Goal: Information Seeking & Learning: Learn about a topic

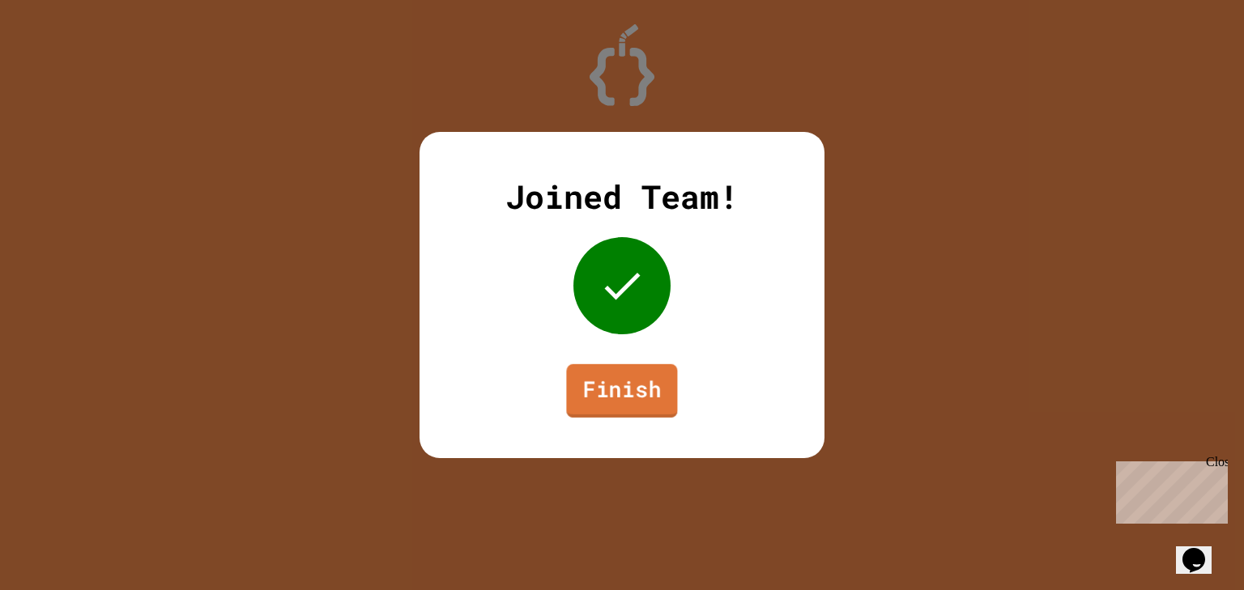
click at [641, 382] on link "Finish" at bounding box center [621, 390] width 111 height 53
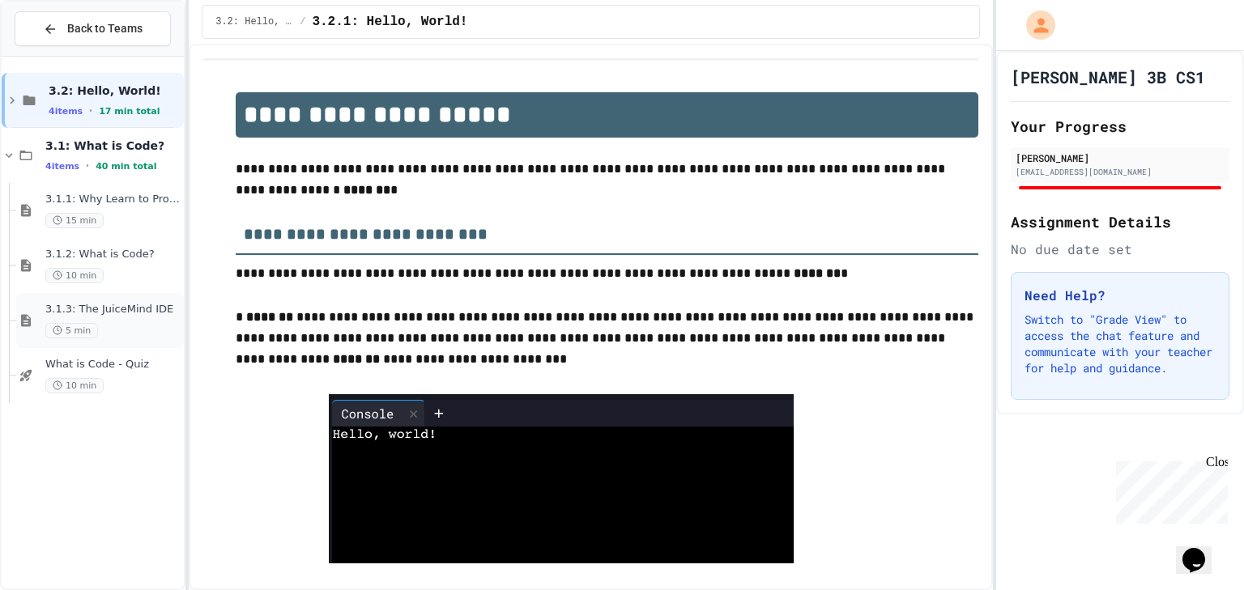
click at [72, 320] on div "3.1.3: The JuiceMind IDE 5 min" at bounding box center [112, 321] width 135 height 36
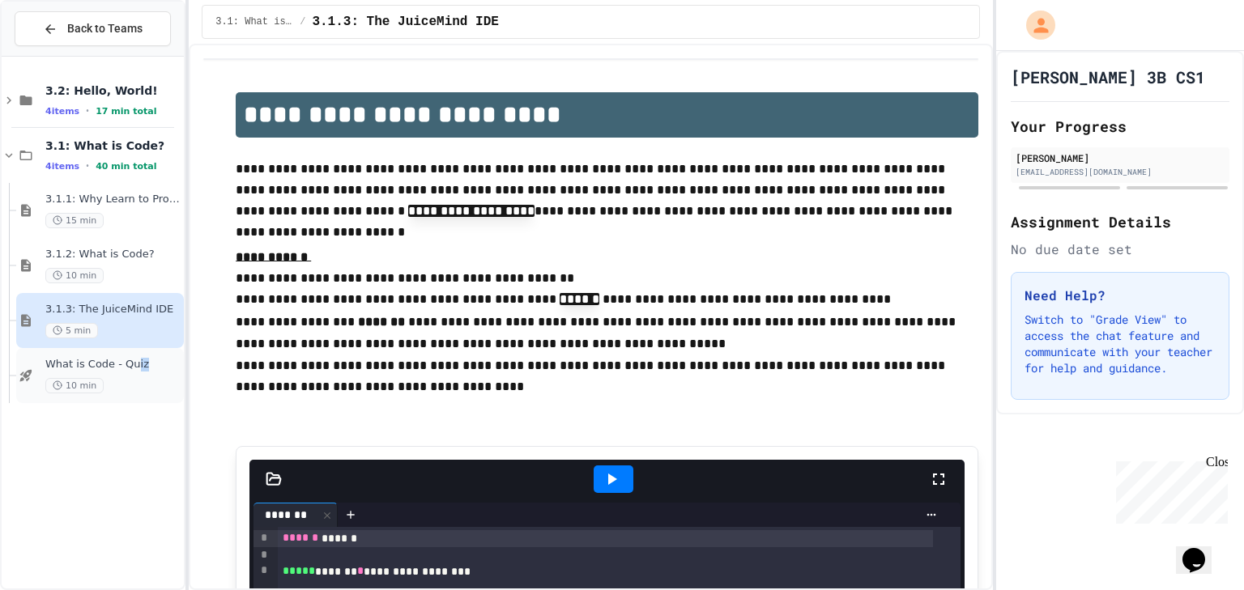
drag, startPoint x: 125, startPoint y: 376, endPoint x: 131, endPoint y: 370, distance: 8.6
click at [131, 370] on div "What is Code - Quiz 10 min" at bounding box center [112, 376] width 135 height 36
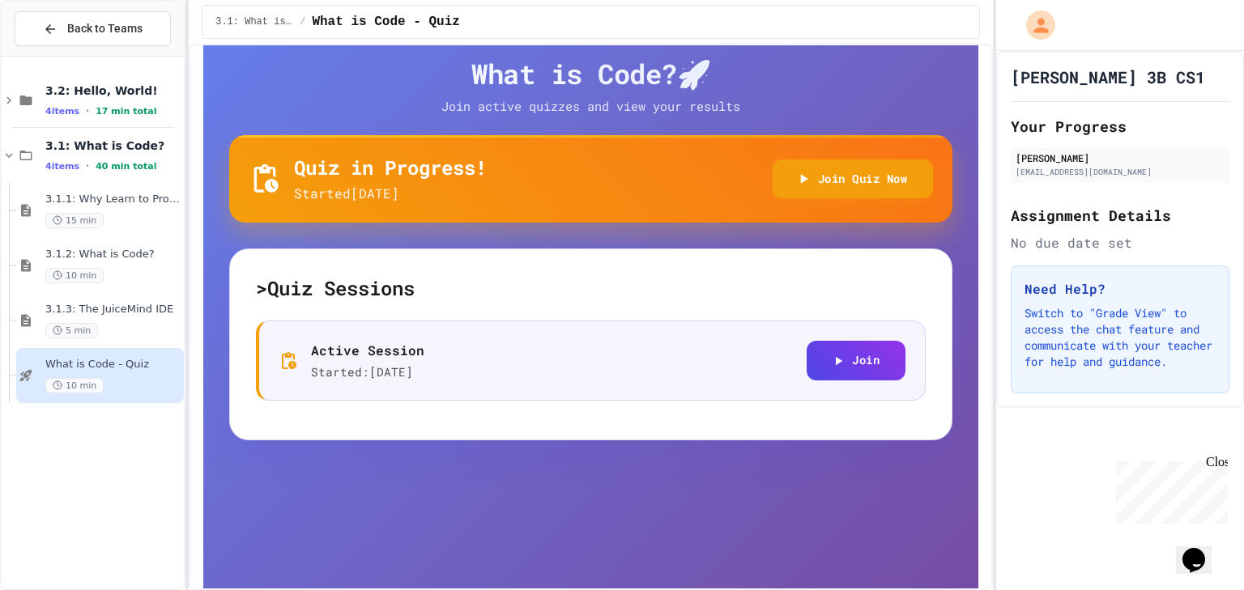
scroll to position [177, 0]
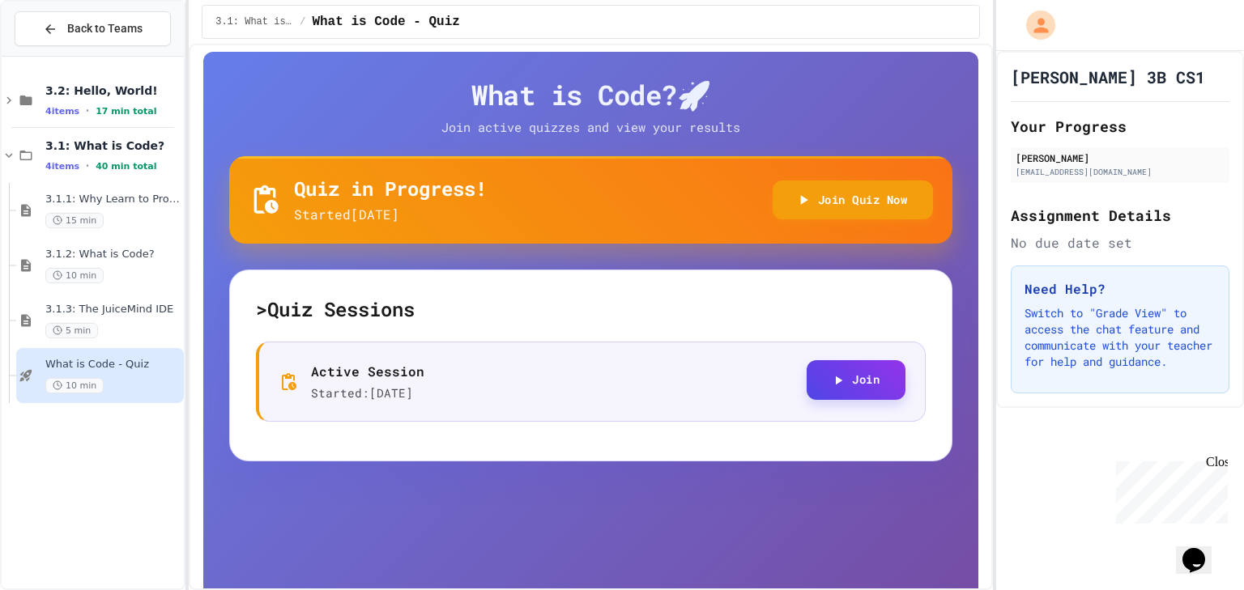
click at [876, 379] on button "Join" at bounding box center [856, 380] width 99 height 40
click at [128, 321] on div "3.1.3: The JuiceMind IDE 5 min" at bounding box center [112, 321] width 135 height 36
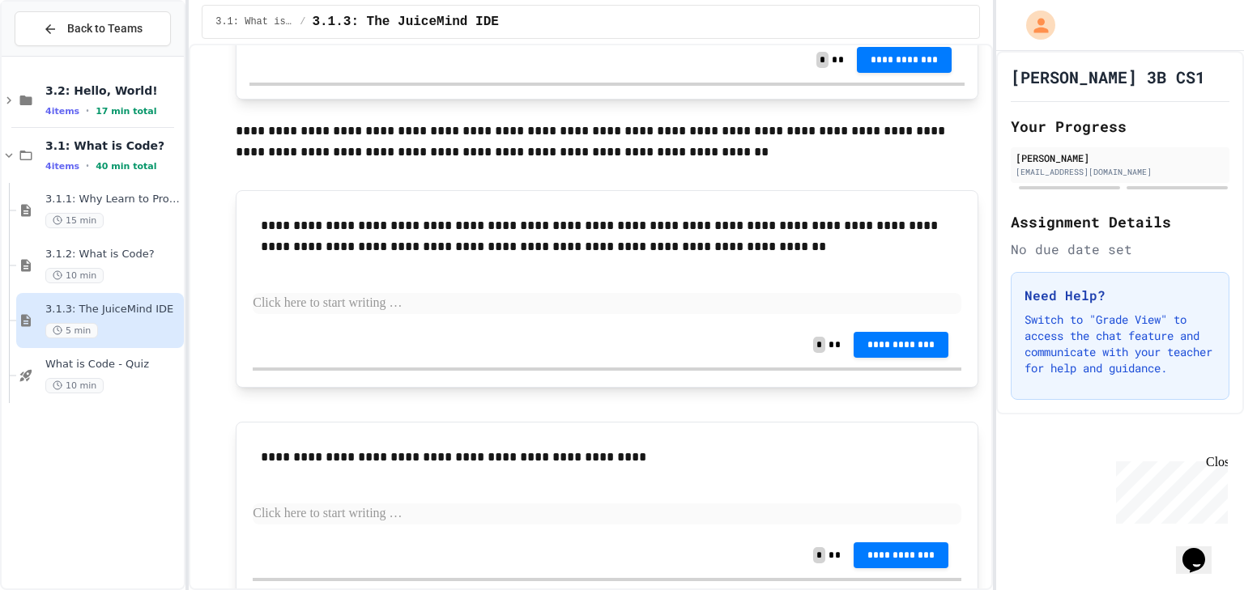
scroll to position [1143, 0]
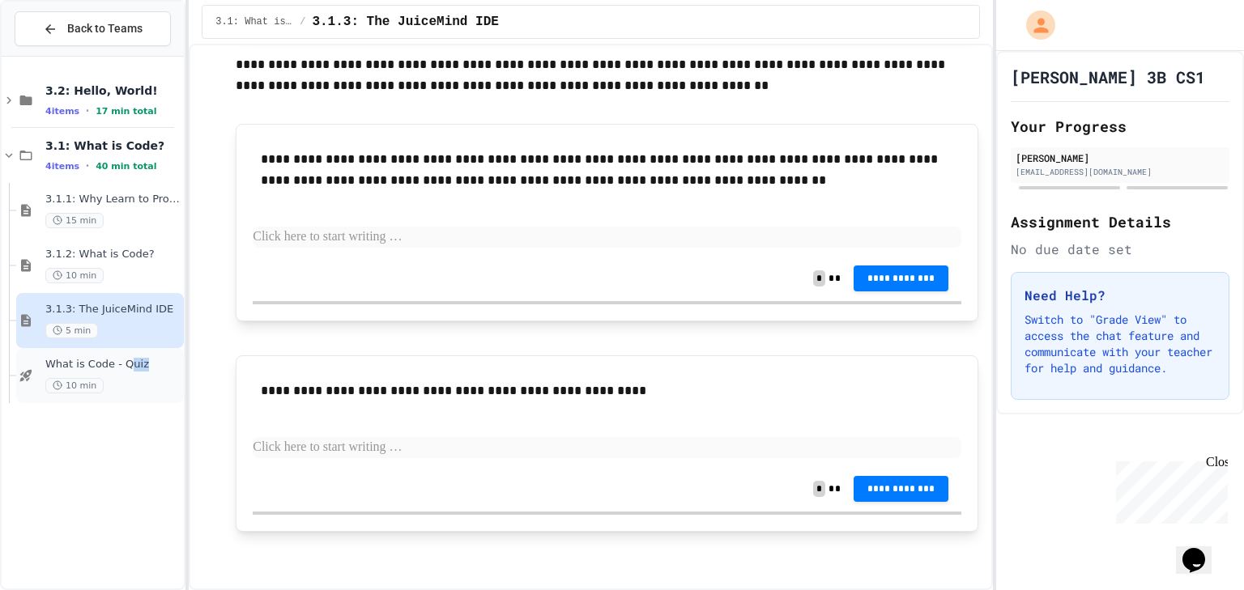
click at [129, 368] on div "What is Code - Quiz 10 min" at bounding box center [112, 376] width 135 height 36
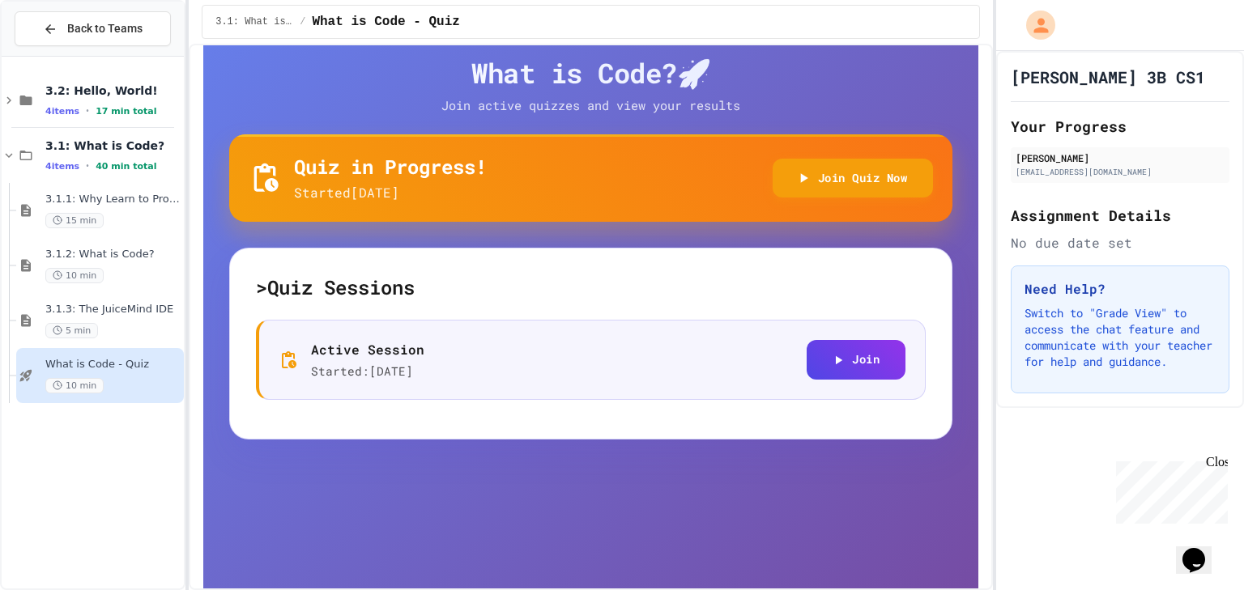
scroll to position [113, 0]
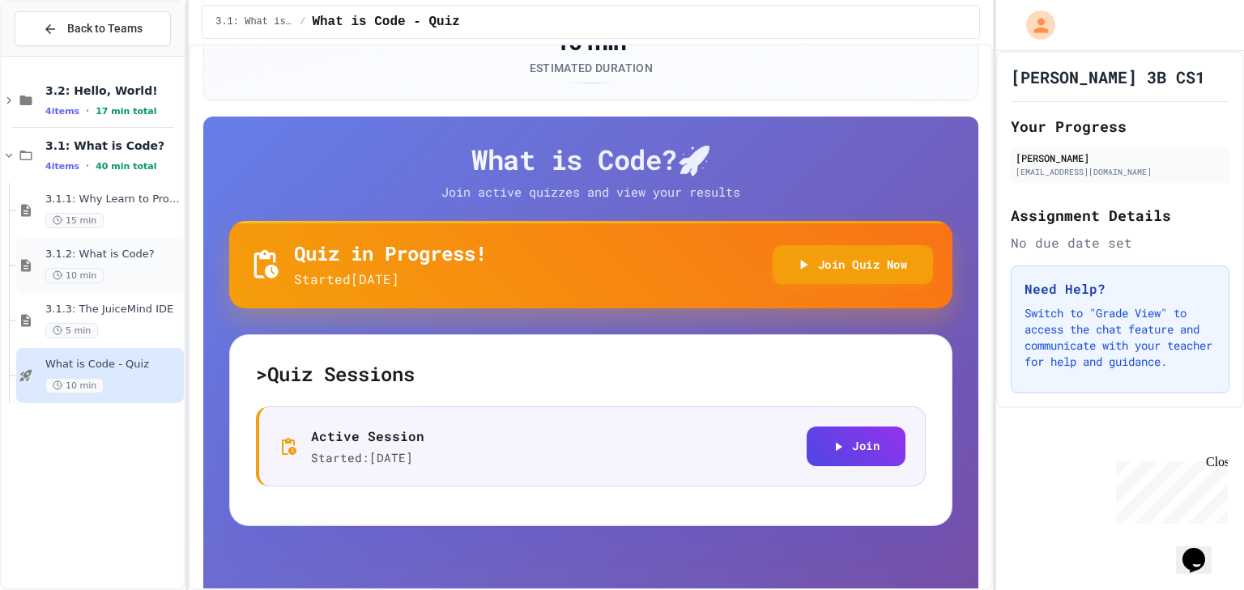
click at [100, 243] on div "3.1.2: What is Code? 10 min" at bounding box center [100, 265] width 168 height 55
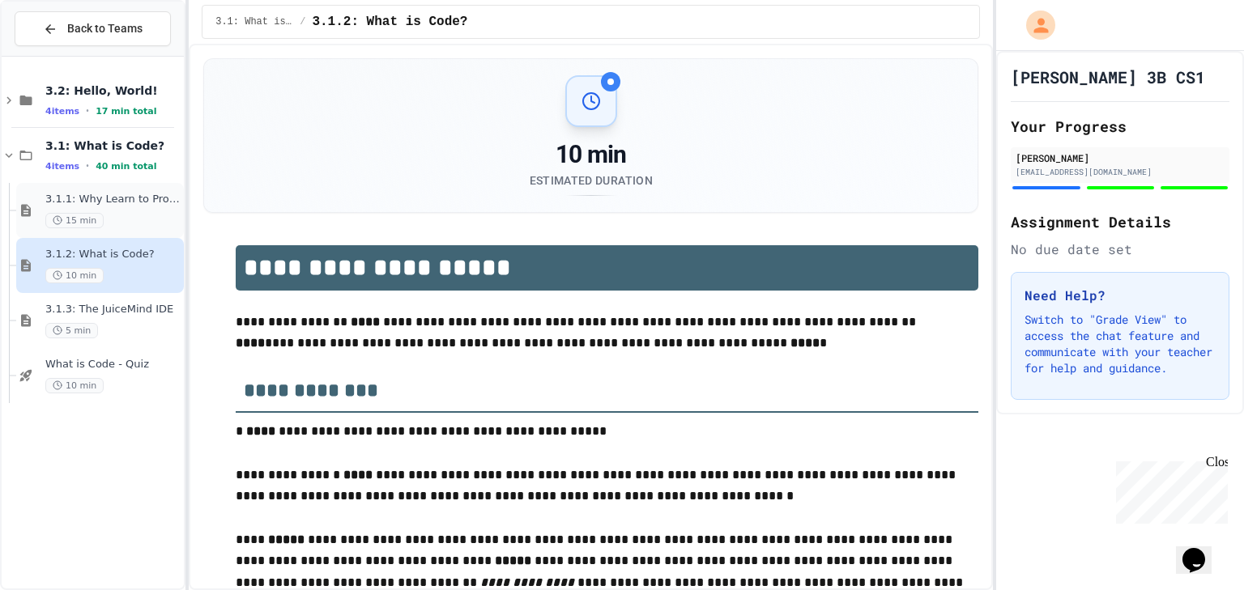
click at [101, 218] on div "15 min" at bounding box center [112, 220] width 135 height 15
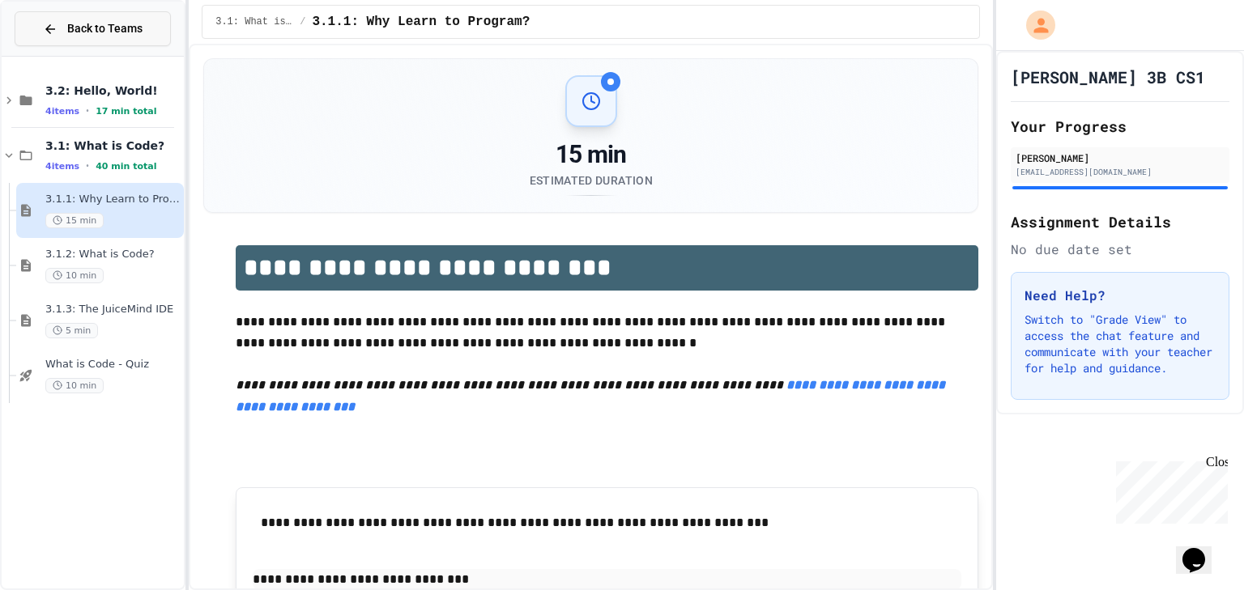
click at [44, 40] on button "Back to Teams" at bounding box center [93, 28] width 156 height 35
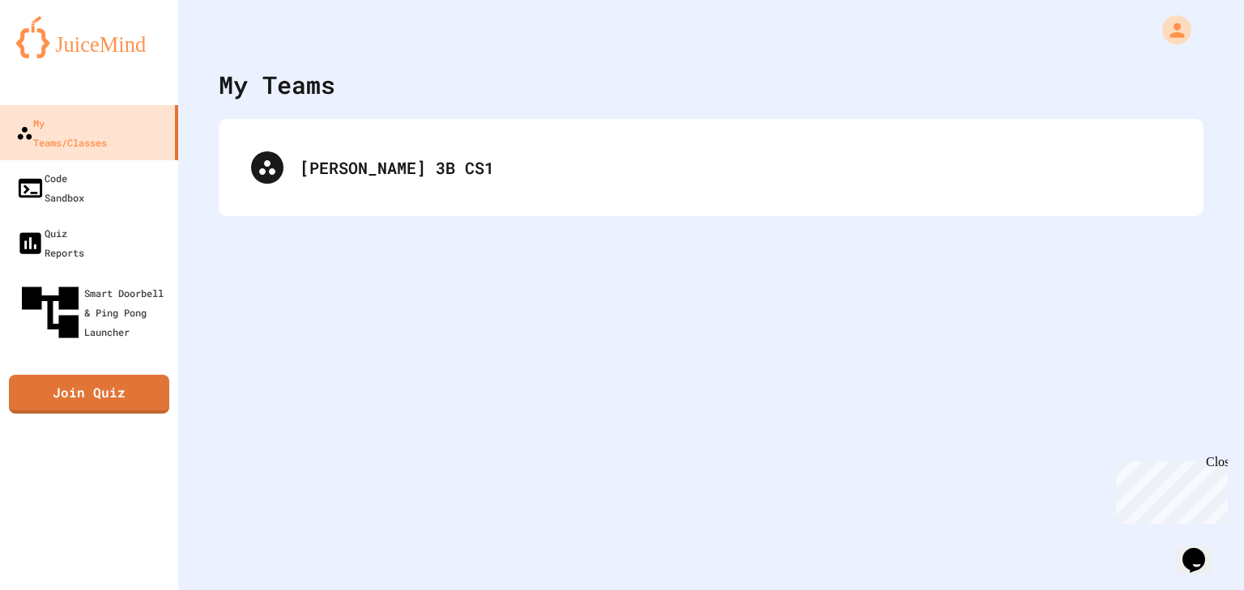
drag, startPoint x: 253, startPoint y: 194, endPoint x: 250, endPoint y: 216, distance: 22.0
click at [250, 216] on div "My Teams [PERSON_NAME] 3B CS1" at bounding box center [711, 295] width 1066 height 590
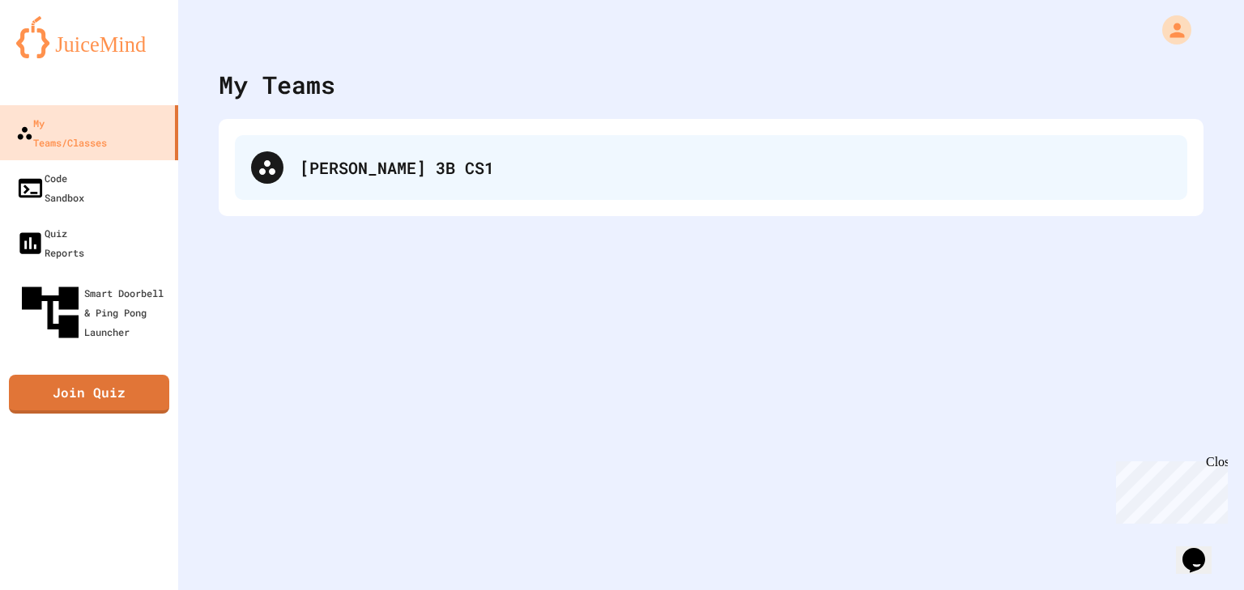
click at [288, 177] on div "[PERSON_NAME] 3B CS1" at bounding box center [711, 167] width 952 height 65
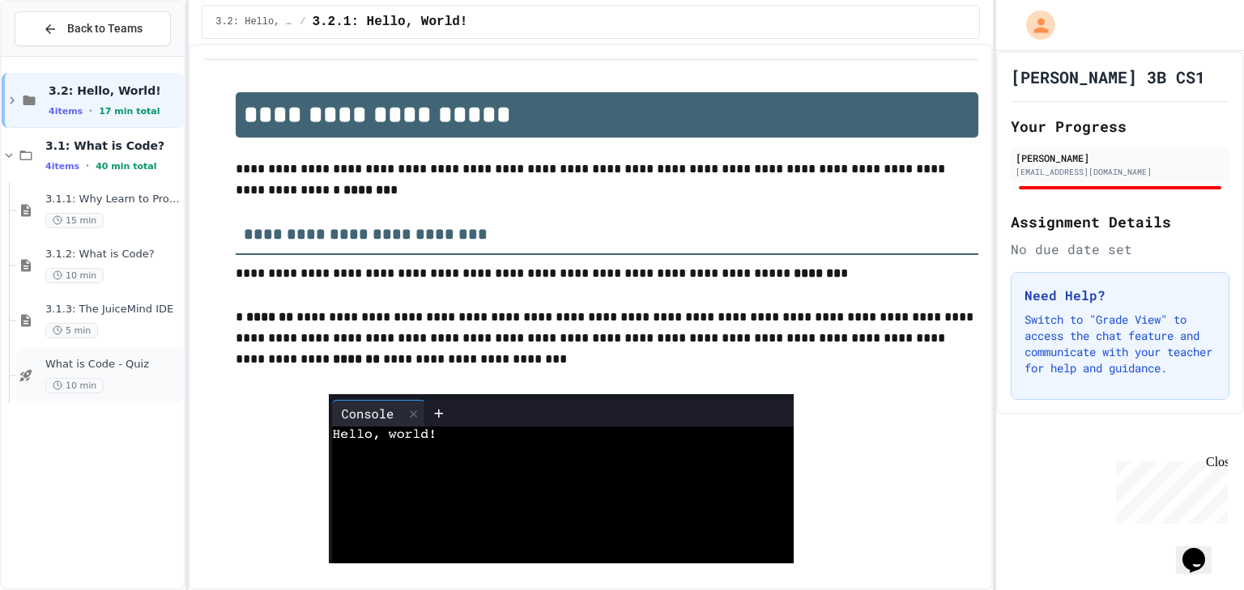
click at [111, 385] on div "10 min" at bounding box center [112, 385] width 135 height 15
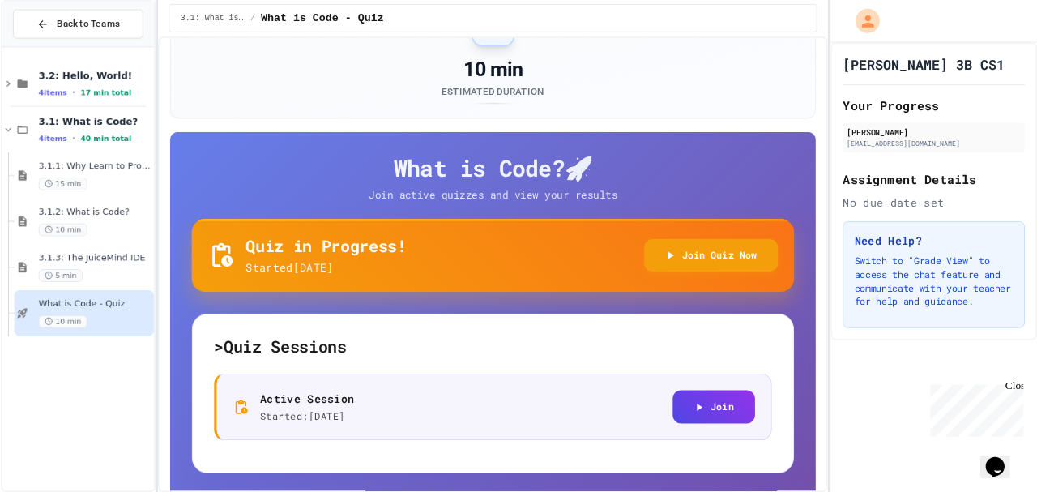
scroll to position [48, 0]
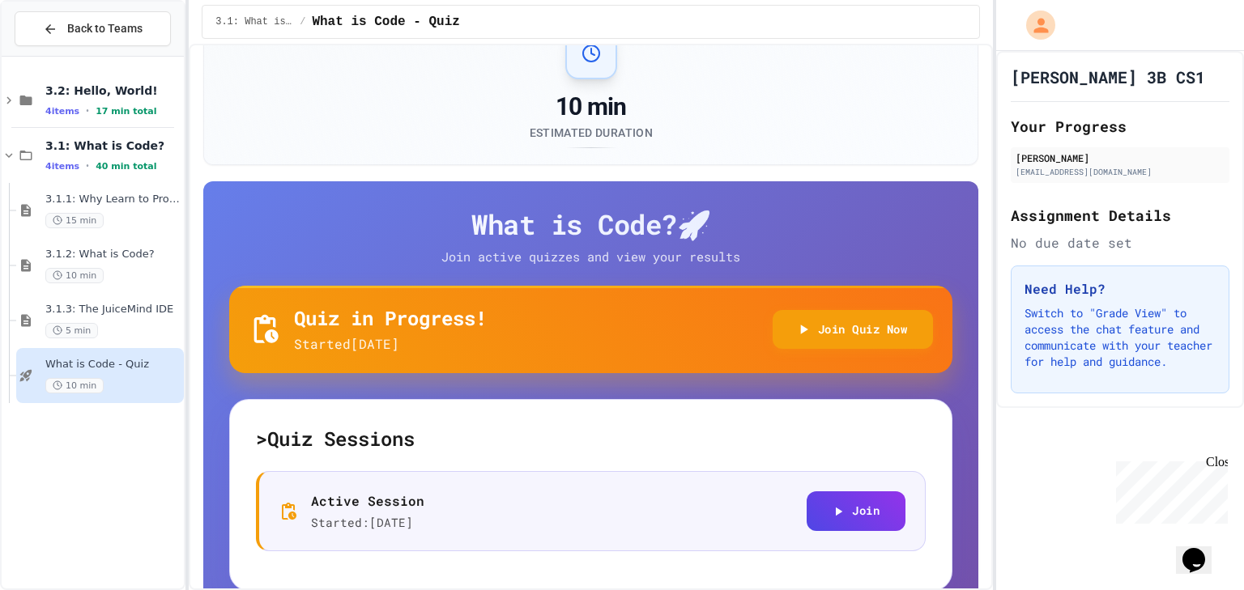
click at [398, 437] on h5 "> Quiz Sessions" at bounding box center [591, 439] width 670 height 26
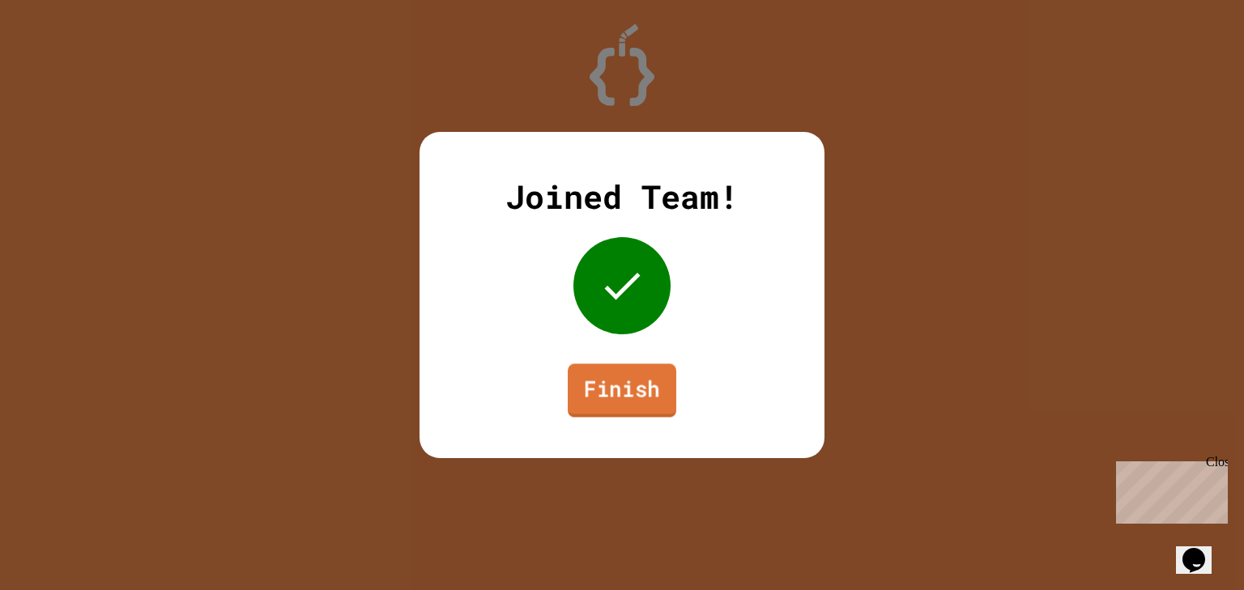
click at [581, 375] on link "Finish" at bounding box center [622, 390] width 109 height 53
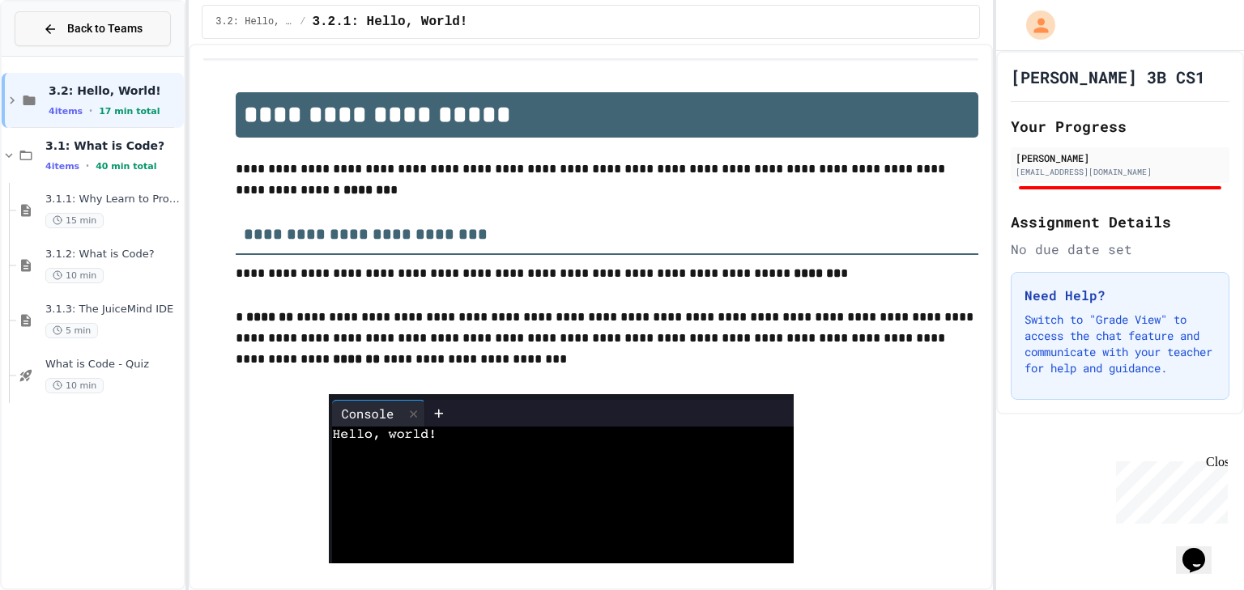
click at [126, 36] on span "Back to Teams" at bounding box center [104, 28] width 75 height 17
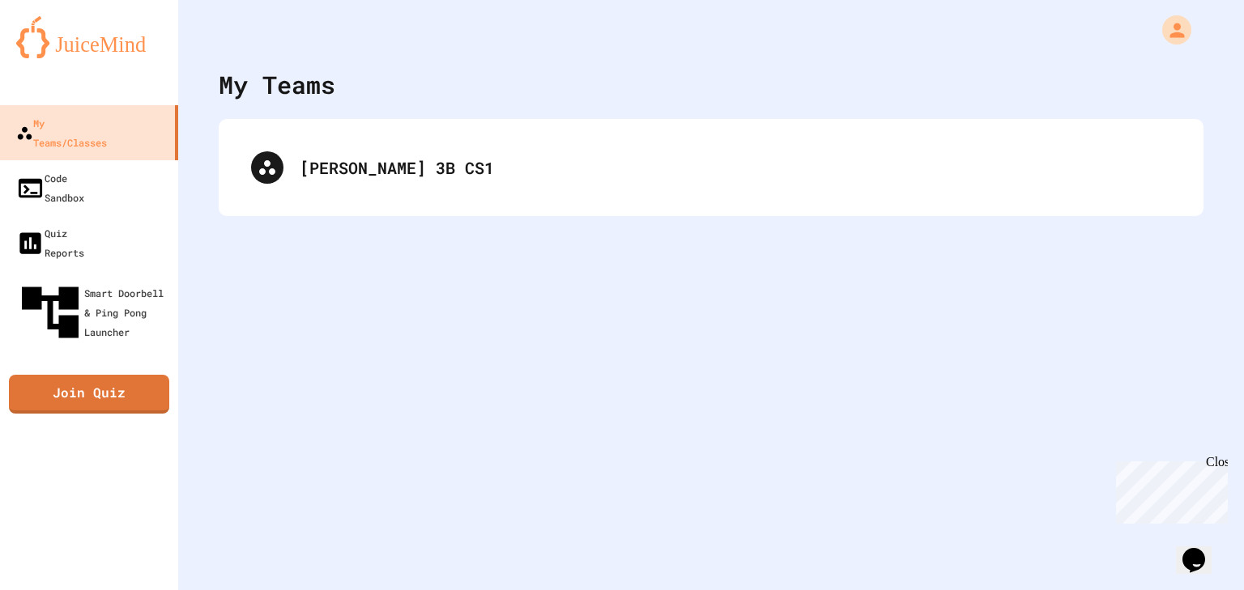
click at [248, 174] on div "[PERSON_NAME] 3B CS1" at bounding box center [711, 167] width 952 height 65
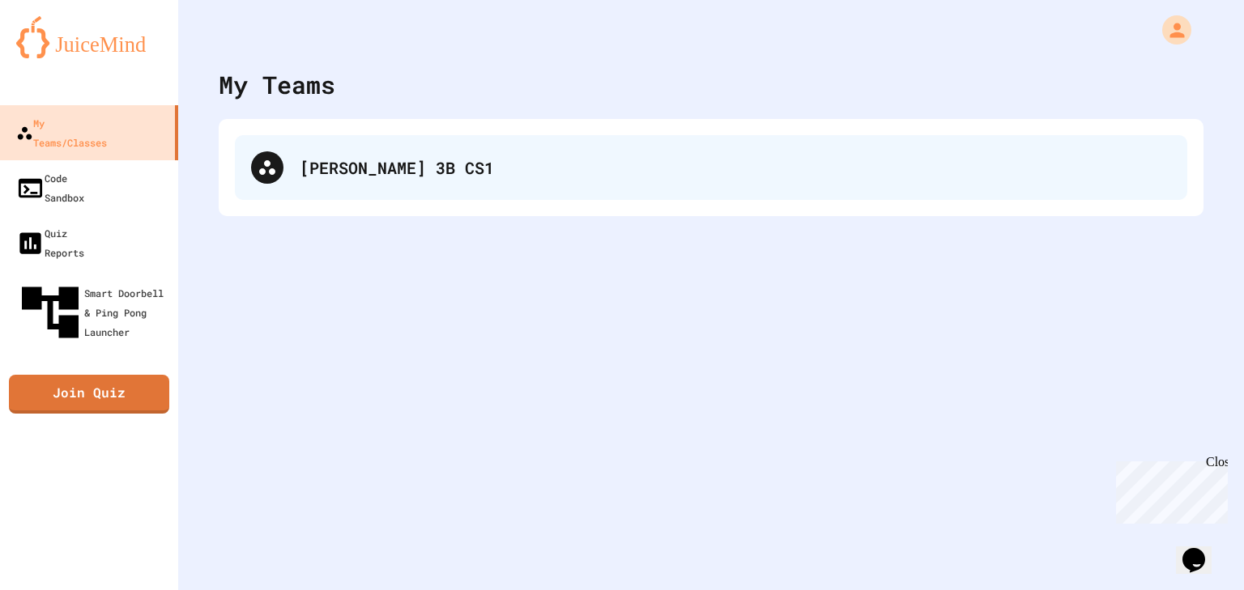
click at [309, 185] on div "[PERSON_NAME] 3B CS1" at bounding box center [711, 167] width 952 height 65
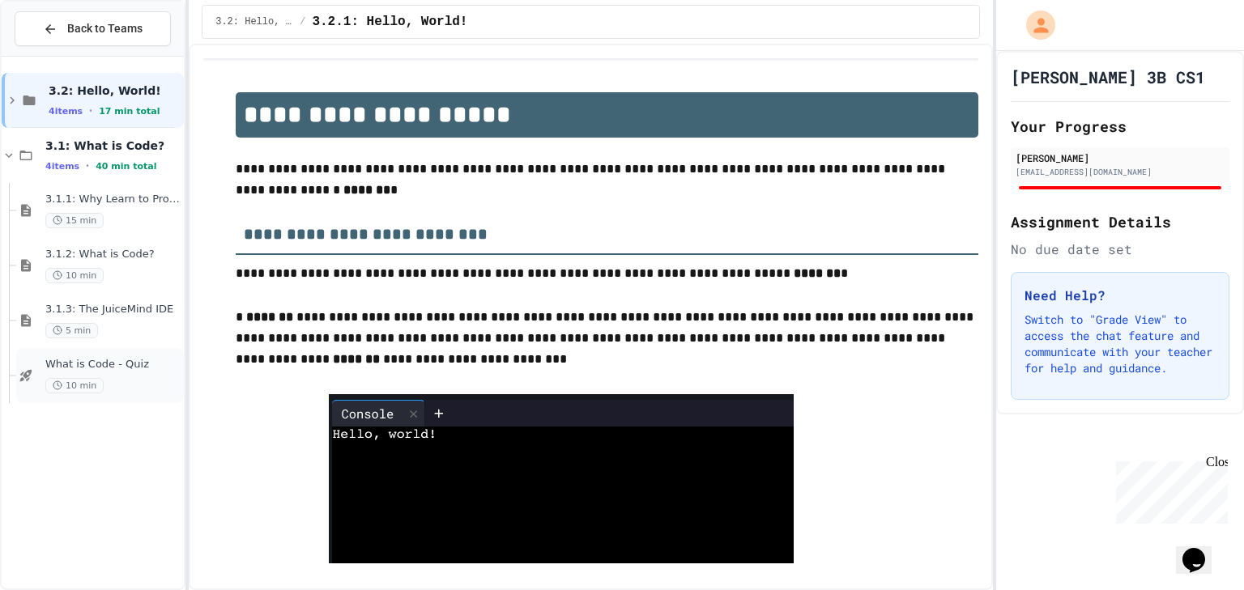
click at [70, 367] on div "What is Code - Quiz 10 min" at bounding box center [112, 376] width 135 height 36
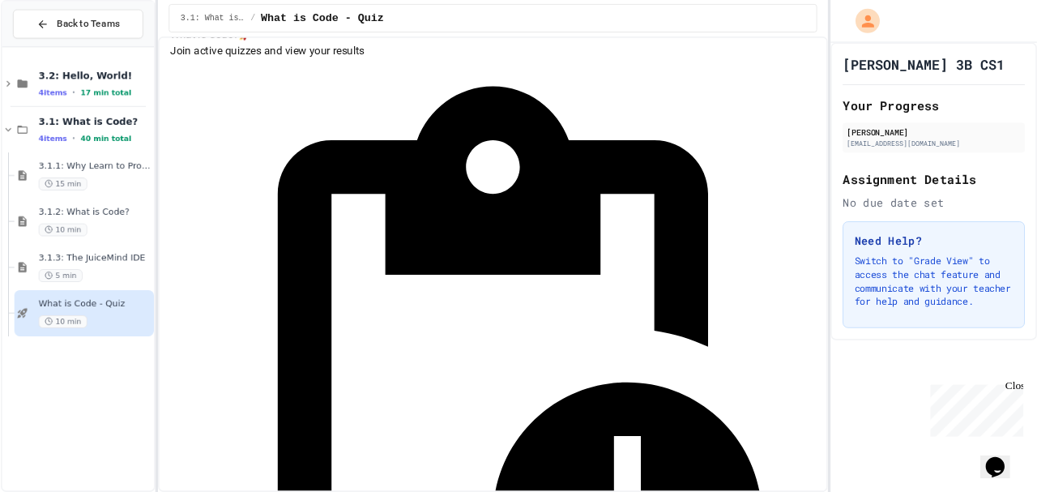
scroll to position [177, 0]
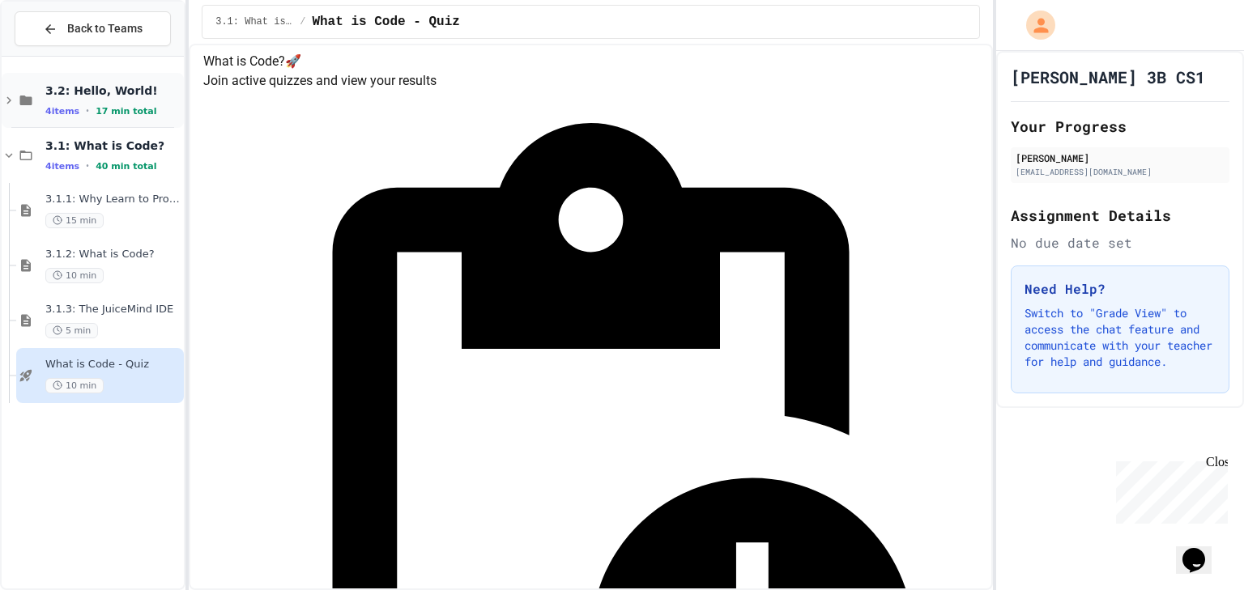
click at [19, 94] on icon at bounding box center [25, 100] width 19 height 15
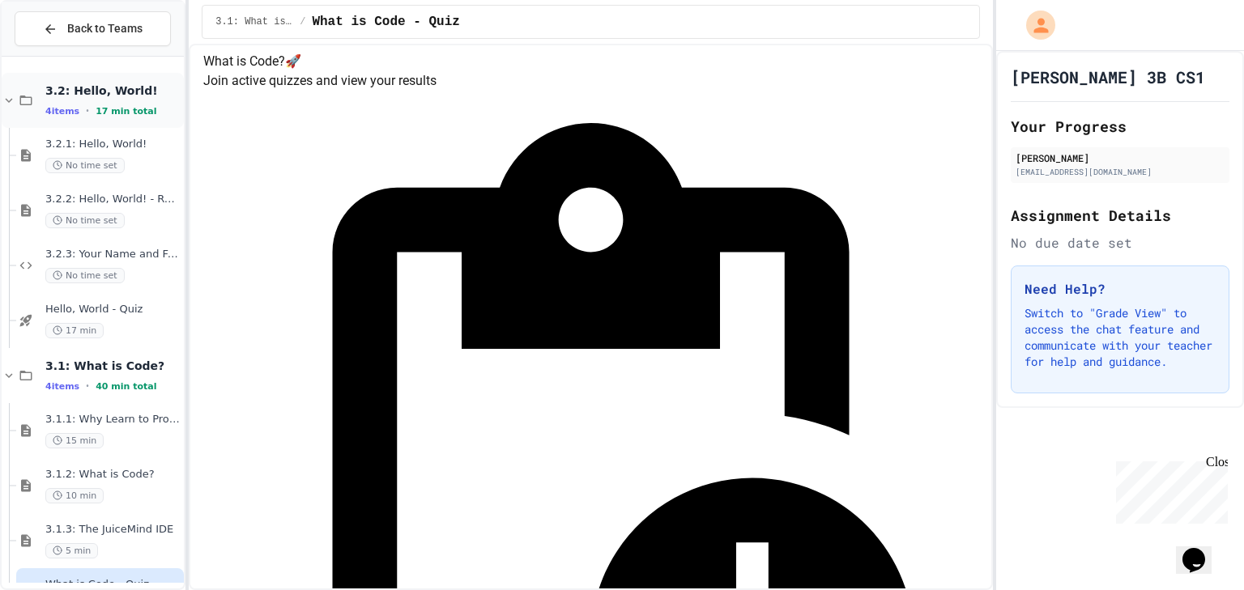
click at [38, 96] on div "3.2: Hello, World! 4 items • 17 min total" at bounding box center [93, 100] width 182 height 55
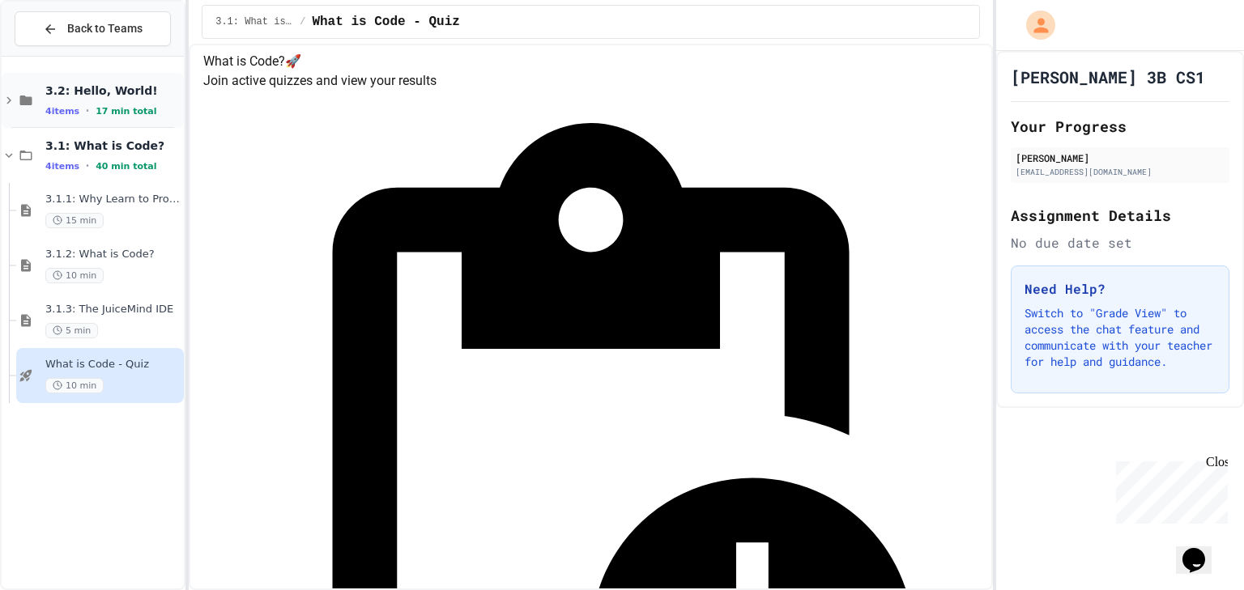
click at [24, 104] on icon at bounding box center [26, 101] width 12 height 10
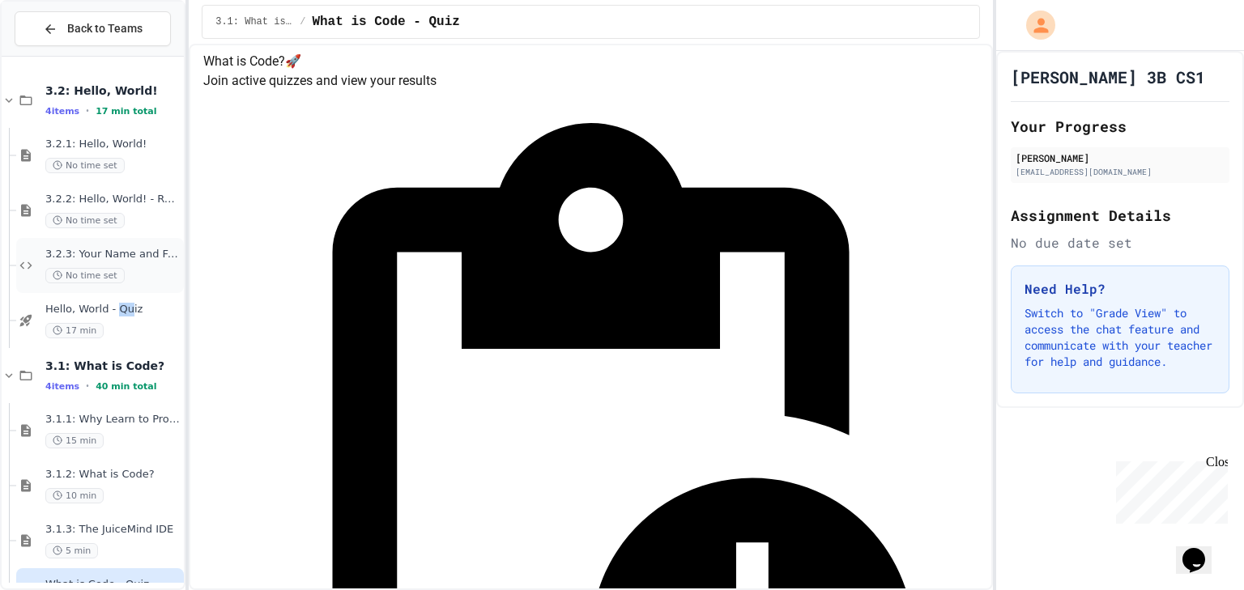
drag, startPoint x: 123, startPoint y: 306, endPoint x: 94, endPoint y: 282, distance: 37.9
click at [100, 290] on div "3.2: Hello, World! 4 items • 17 min total 3.2.1: Hello, World! No time set 3.2.…" at bounding box center [93, 348] width 182 height 570
click at [104, 296] on div "Hello, World - Quiz 17 min" at bounding box center [100, 320] width 168 height 55
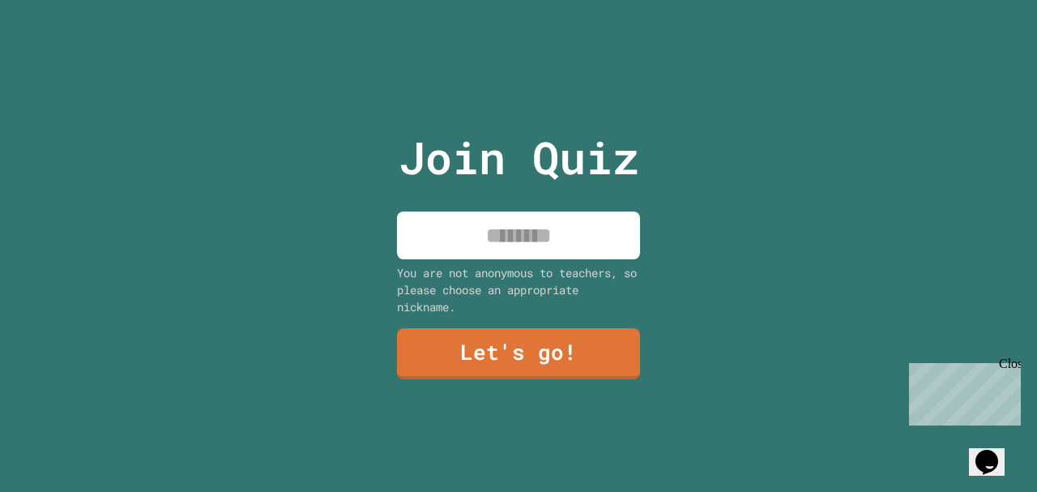
click at [588, 251] on input at bounding box center [518, 235] width 243 height 48
click at [594, 238] on input at bounding box center [518, 235] width 243 height 48
type input "*******"
drag, startPoint x: 590, startPoint y: 311, endPoint x: 595, endPoint y: 363, distance: 52.1
click at [588, 325] on div "Join Quiz ******* You are not anonymous to teachers, so please choose an approp…" at bounding box center [518, 246] width 273 height 492
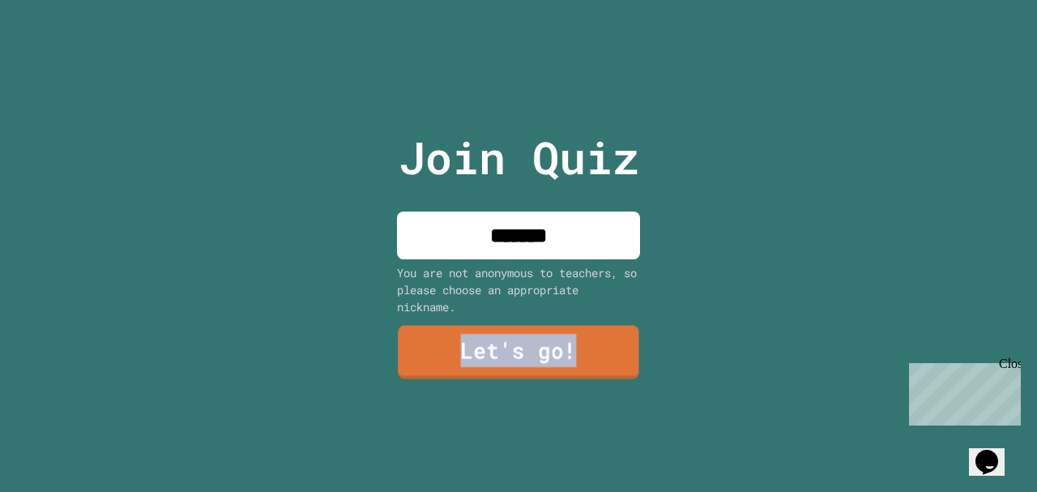
click at [595, 366] on link "Let's go!" at bounding box center [518, 352] width 241 height 53
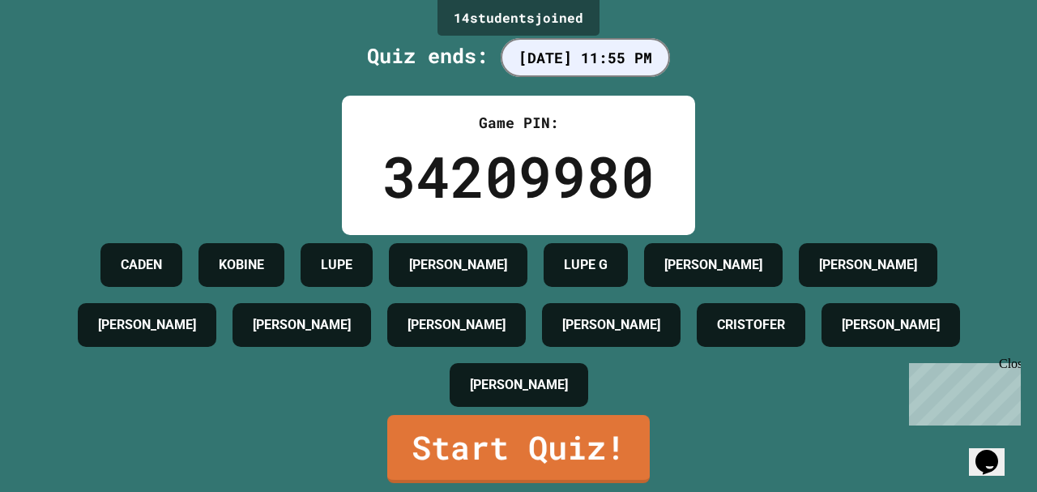
scroll to position [42, 0]
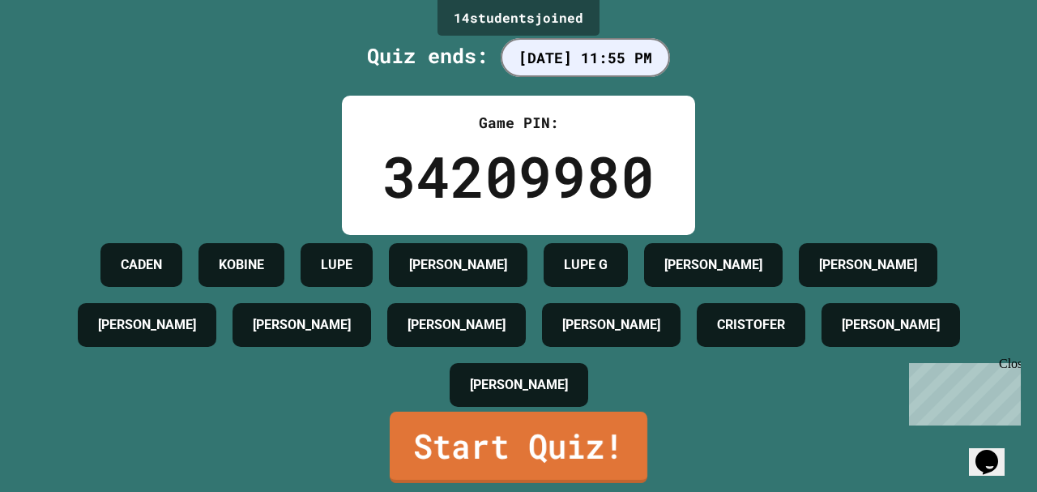
click at [470, 456] on link "Start Quiz!" at bounding box center [519, 446] width 258 height 71
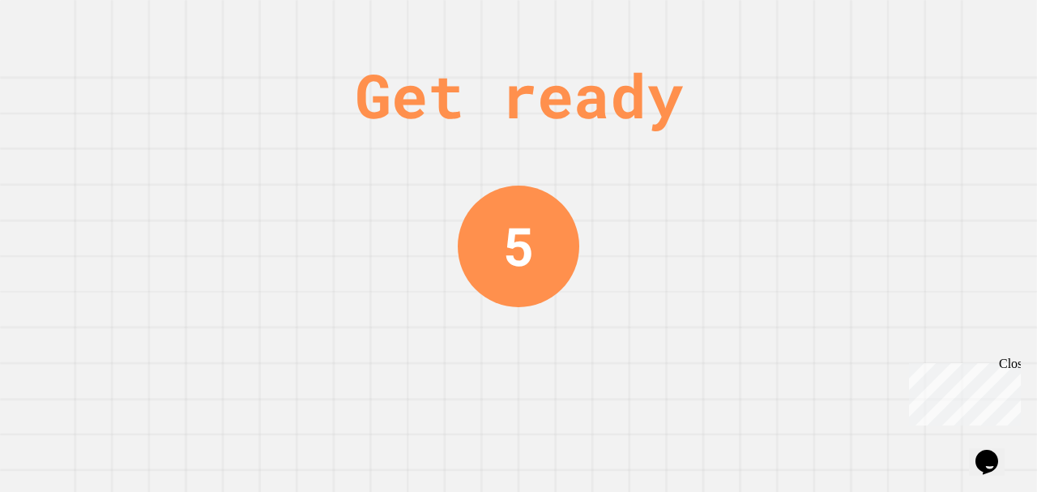
scroll to position [0, 0]
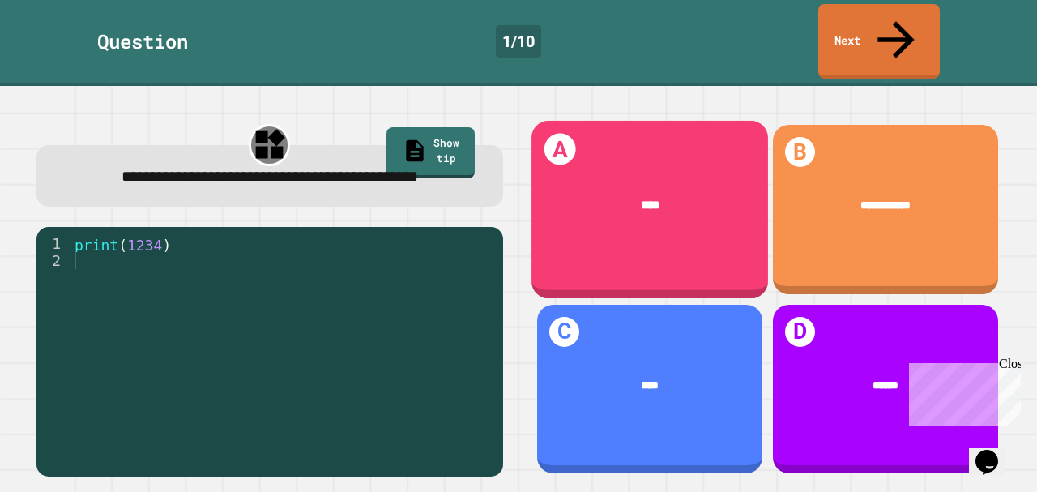
click at [696, 196] on div "****" at bounding box center [650, 205] width 189 height 18
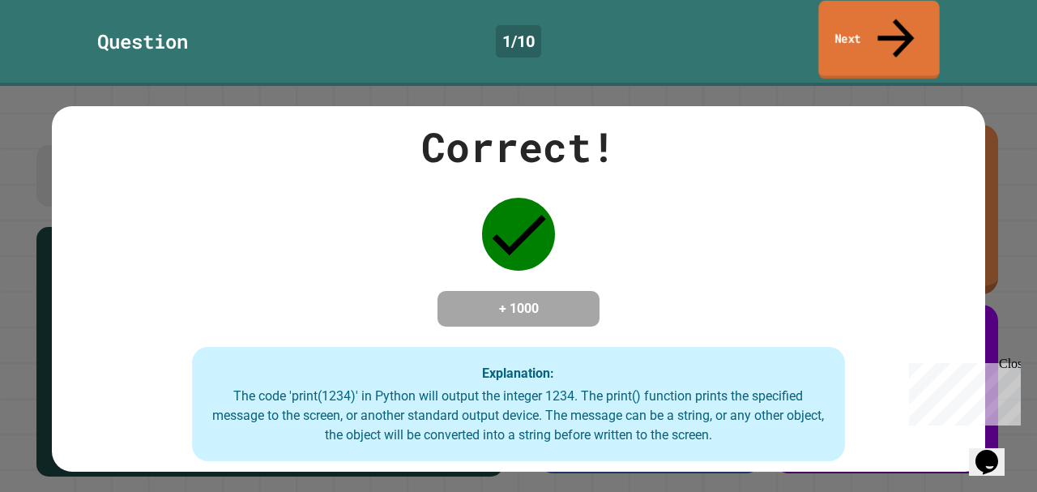
click at [821, 25] on link "Next" at bounding box center [878, 40] width 121 height 79
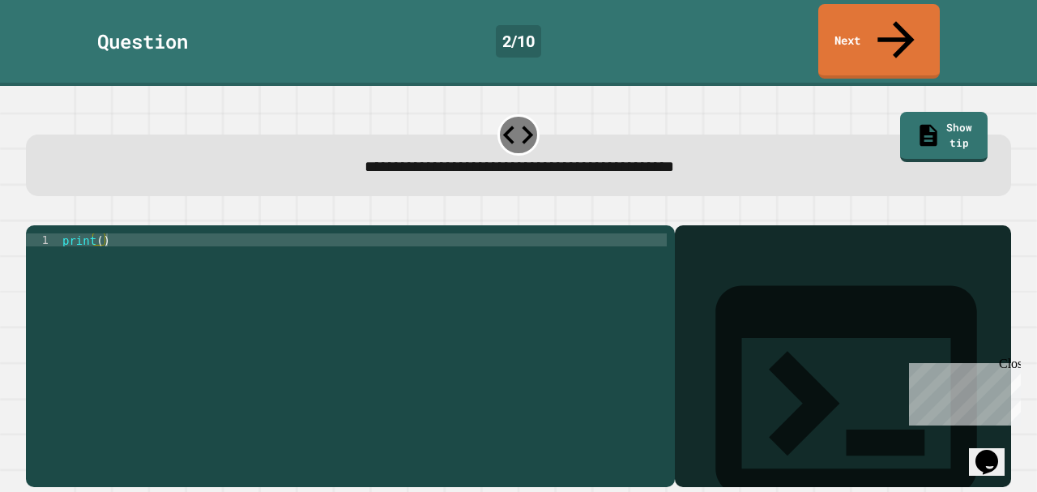
click at [259, 233] on div "print ( )" at bounding box center [362, 362] width 607 height 259
type textarea "**********"
click at [813, 249] on div "Output shell" at bounding box center [843, 400] width 336 height 351
drag, startPoint x: 725, startPoint y: 219, endPoint x: 721, endPoint y: 228, distance: 9.8
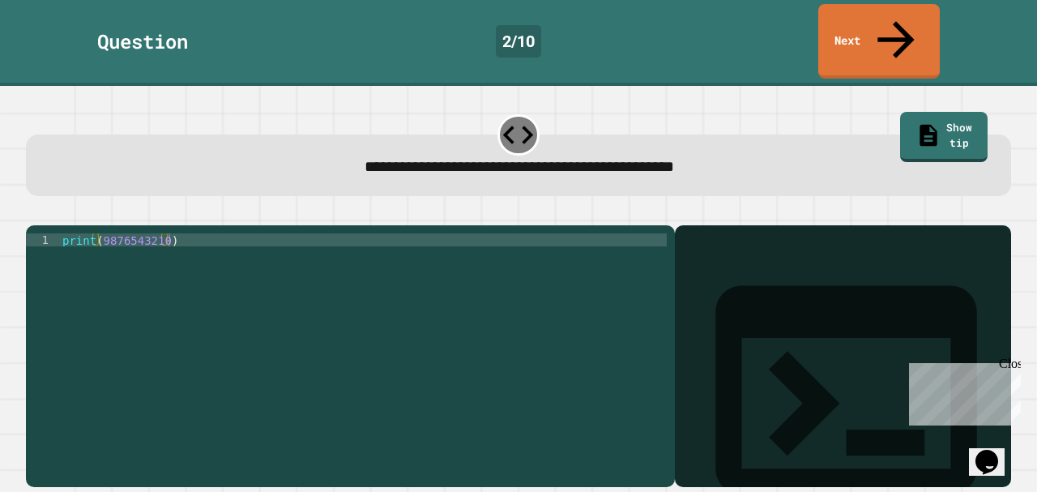
click at [721, 225] on div "Output shell" at bounding box center [843, 400] width 336 height 351
click at [798, 235] on div "Output shell" at bounding box center [843, 400] width 336 height 351
click at [721, 277] on div at bounding box center [843, 379] width 320 height 214
click at [715, 286] on icon at bounding box center [846, 390] width 262 height 209
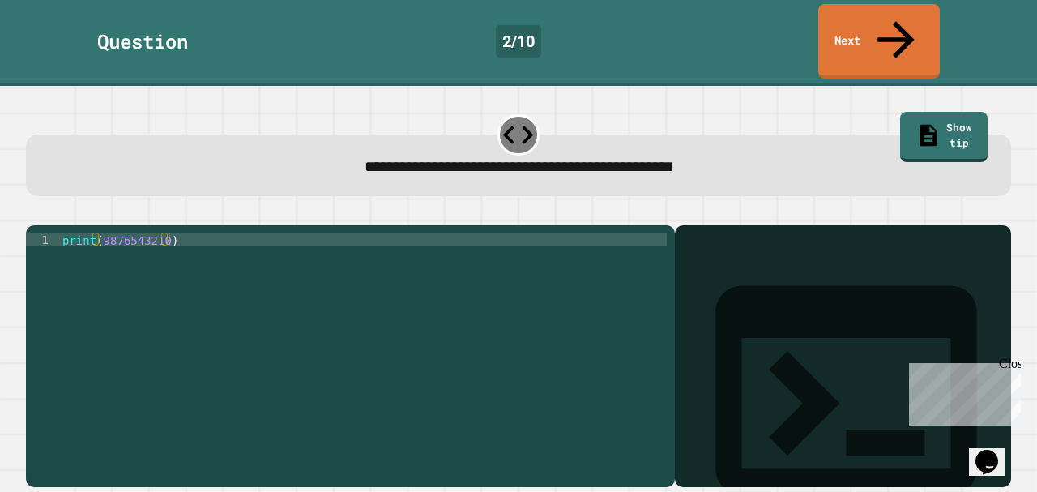
click at [700, 272] on div at bounding box center [843, 379] width 320 height 214
drag, startPoint x: 823, startPoint y: 288, endPoint x: 802, endPoint y: 296, distance: 22.3
click at [807, 295] on div at bounding box center [843, 379] width 320 height 214
drag, startPoint x: 382, startPoint y: 251, endPoint x: 407, endPoint y: 272, distance: 32.1
click at [393, 269] on div "print ( 9876543210 )" at bounding box center [362, 362] width 607 height 259
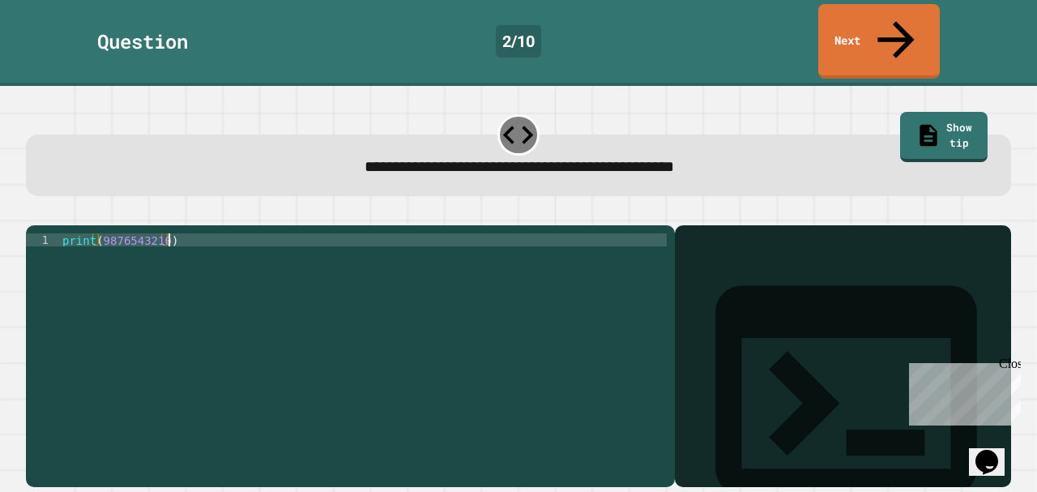
scroll to position [0, 0]
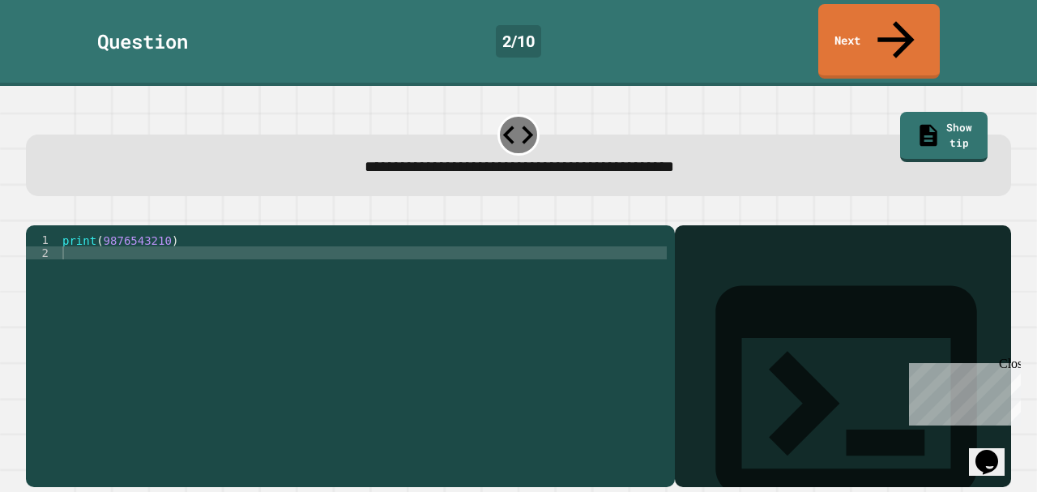
click at [688, 273] on div at bounding box center [843, 379] width 320 height 214
click at [733, 272] on div at bounding box center [843, 379] width 320 height 214
drag, startPoint x: 727, startPoint y: 287, endPoint x: 721, endPoint y: 390, distance: 103.9
click at [721, 390] on div at bounding box center [843, 379] width 320 height 214
drag, startPoint x: 730, startPoint y: 237, endPoint x: 763, endPoint y: 254, distance: 36.6
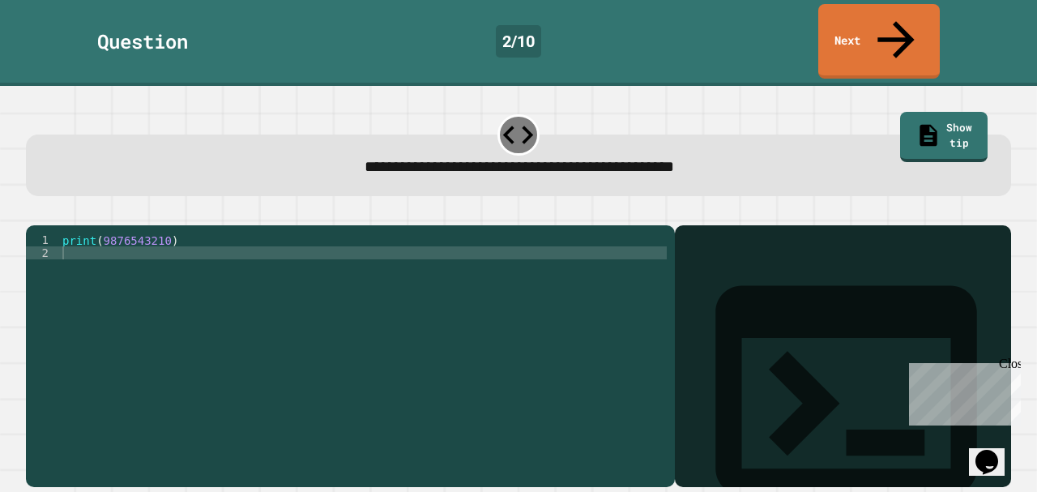
click at [735, 241] on div "Output shell" at bounding box center [843, 400] width 336 height 351
click at [785, 246] on div "Output shell" at bounding box center [843, 400] width 336 height 351
click at [785, 232] on div "Output shell" at bounding box center [843, 400] width 336 height 351
click at [234, 233] on div "print ( 9876543210 )" at bounding box center [362, 362] width 607 height 259
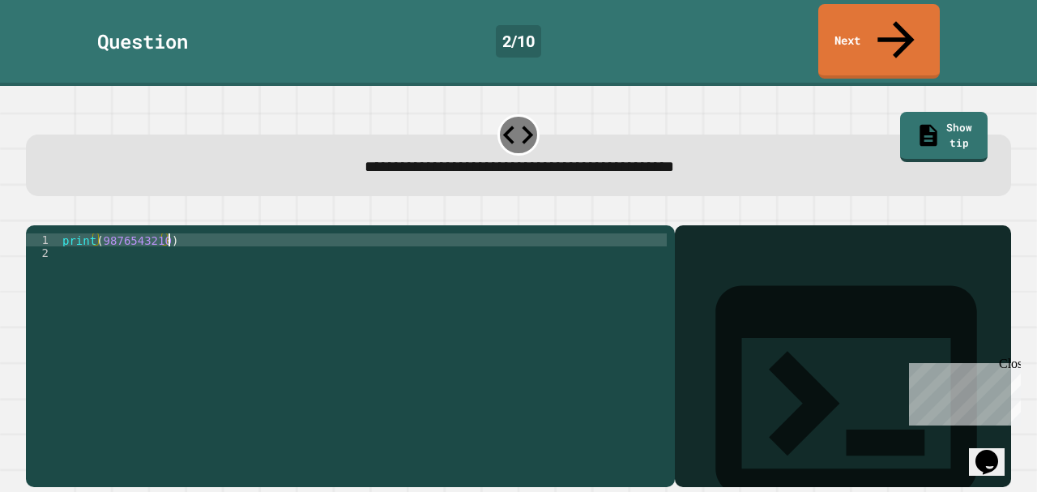
click at [881, 1] on div "Question 2 / 10 Next" at bounding box center [518, 43] width 1037 height 86
click at [876, 19] on link "Next" at bounding box center [878, 40] width 117 height 79
click at [464, 233] on div "print ( )" at bounding box center [362, 362] width 607 height 259
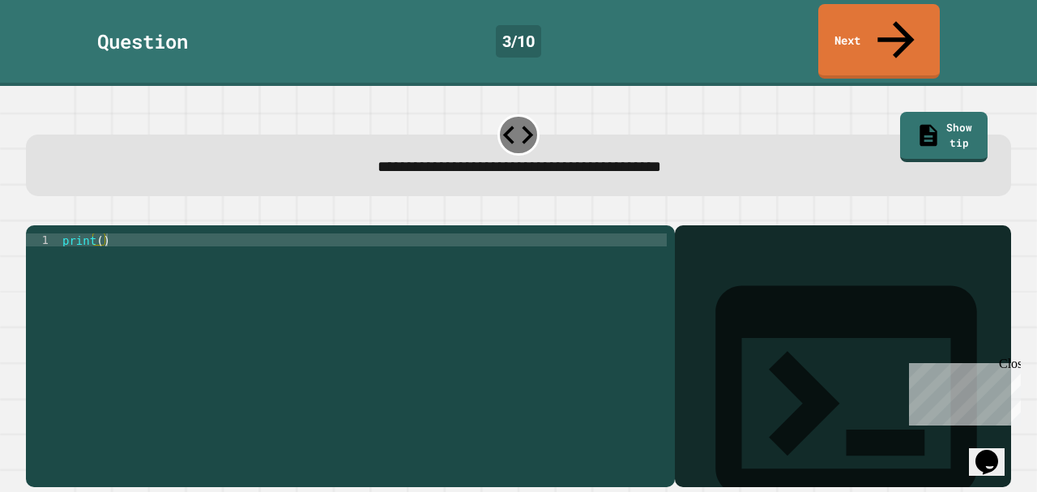
click at [689, 233] on icon at bounding box center [845, 389] width 313 height 313
drag, startPoint x: 698, startPoint y: 231, endPoint x: 649, endPoint y: 274, distance: 64.8
click at [649, 274] on div "1 print ( ) XXXXXXXXXXXXXXXXXXXXXXXXXXXXXXXXXXXXXXXXXXXXXXXXXXXXXXXXXXXXXXXXXXX…" at bounding box center [518, 355] width 985 height 261
click at [522, 233] on div "print ( )" at bounding box center [362, 362] width 607 height 259
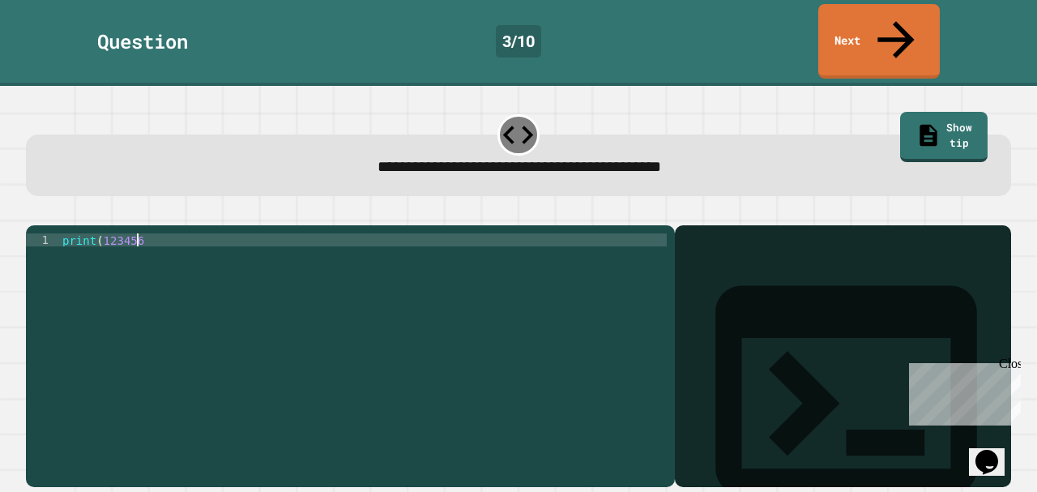
type textarea "**********"
click at [420, 243] on div "print ( 123456 )" at bounding box center [362, 362] width 607 height 259
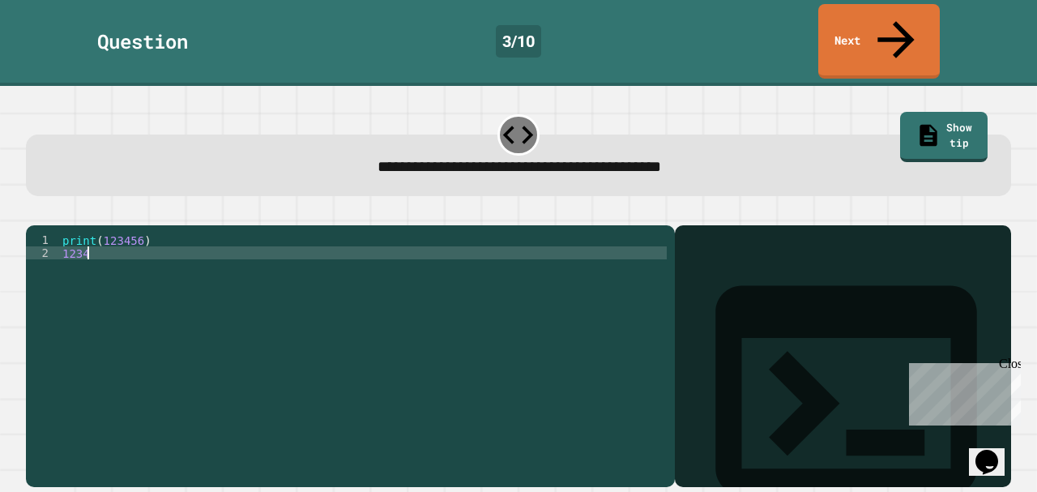
scroll to position [0, 2]
type textarea "******"
click at [842, 25] on link "Next" at bounding box center [879, 40] width 120 height 79
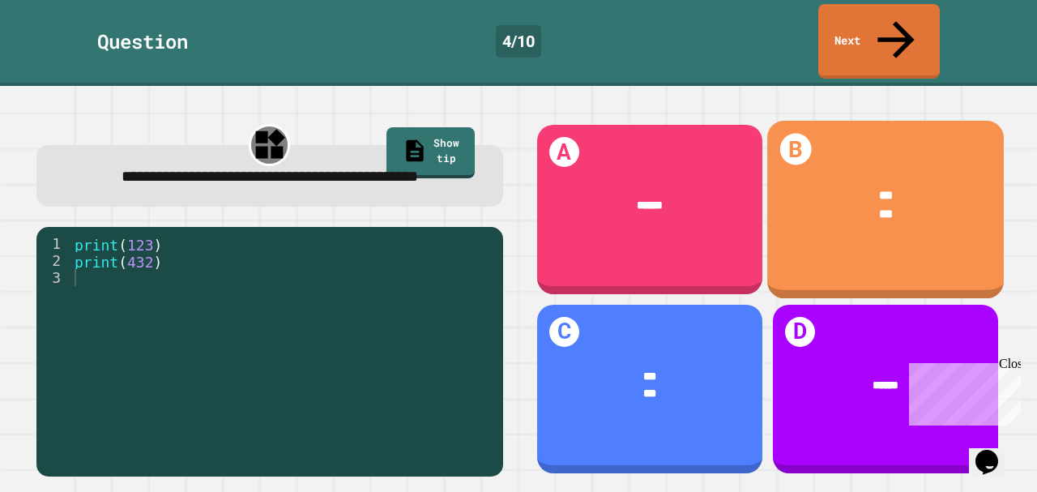
click at [841, 164] on div "*** ***" at bounding box center [885, 205] width 236 height 83
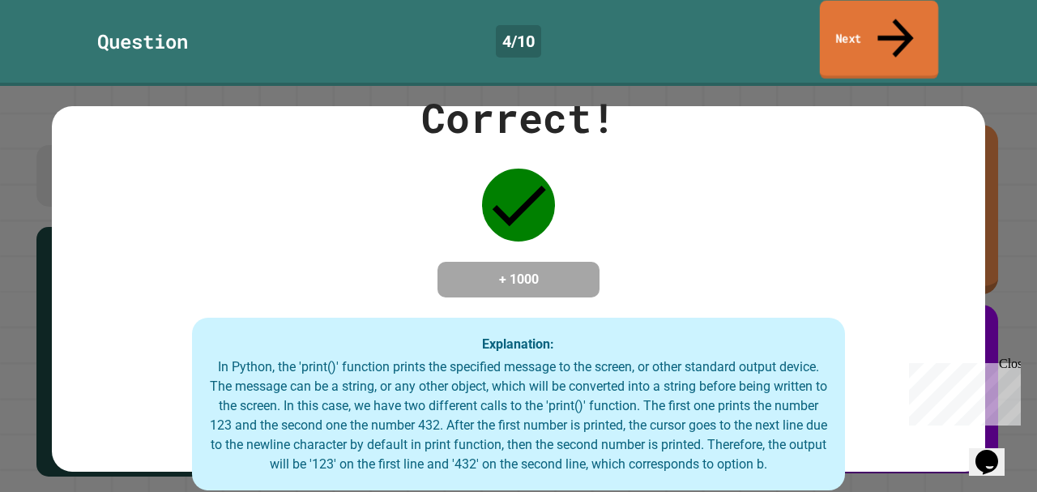
click at [836, 26] on link "Next" at bounding box center [879, 40] width 118 height 79
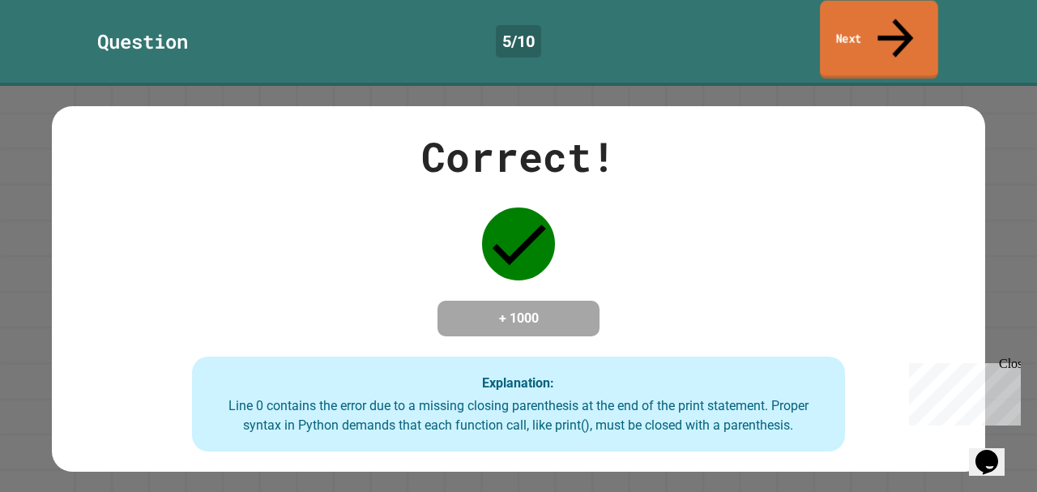
click at [860, 16] on link "Next" at bounding box center [879, 40] width 118 height 79
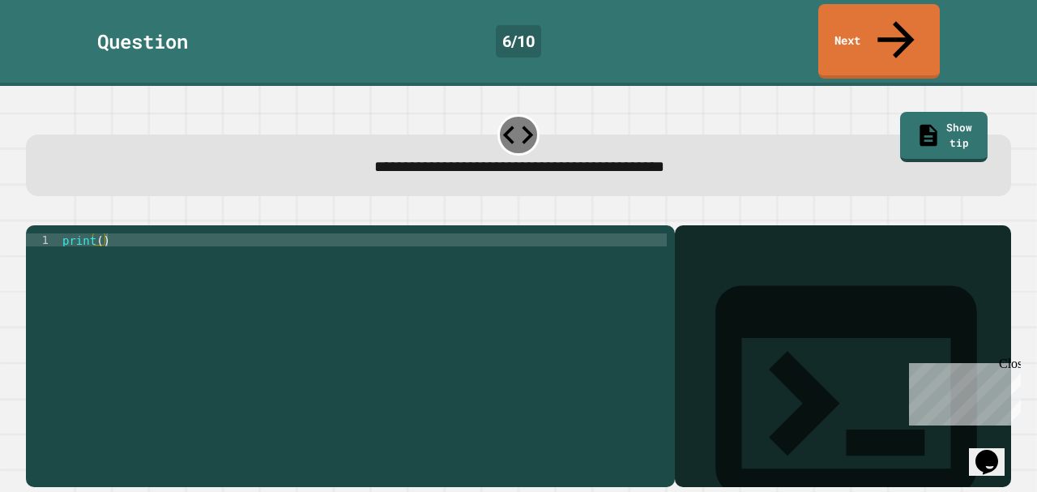
click at [448, 233] on div "print ( )" at bounding box center [362, 362] width 607 height 259
type textarea "**********"
click at [844, 304] on div at bounding box center [843, 379] width 320 height 214
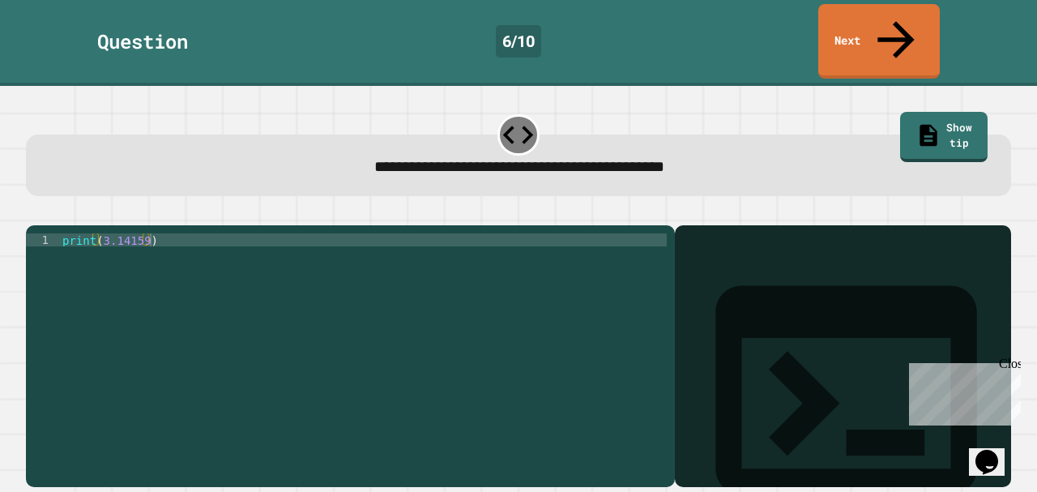
click at [577, 233] on div "print ( 3.14159 )" at bounding box center [362, 362] width 607 height 259
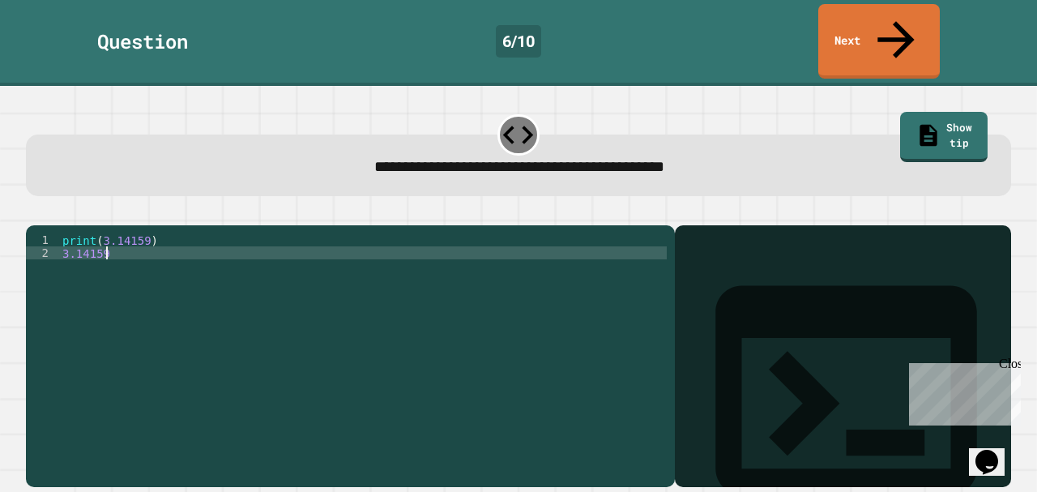
scroll to position [0, 2]
type textarea "*******"
click at [715, 286] on icon at bounding box center [846, 390] width 262 height 209
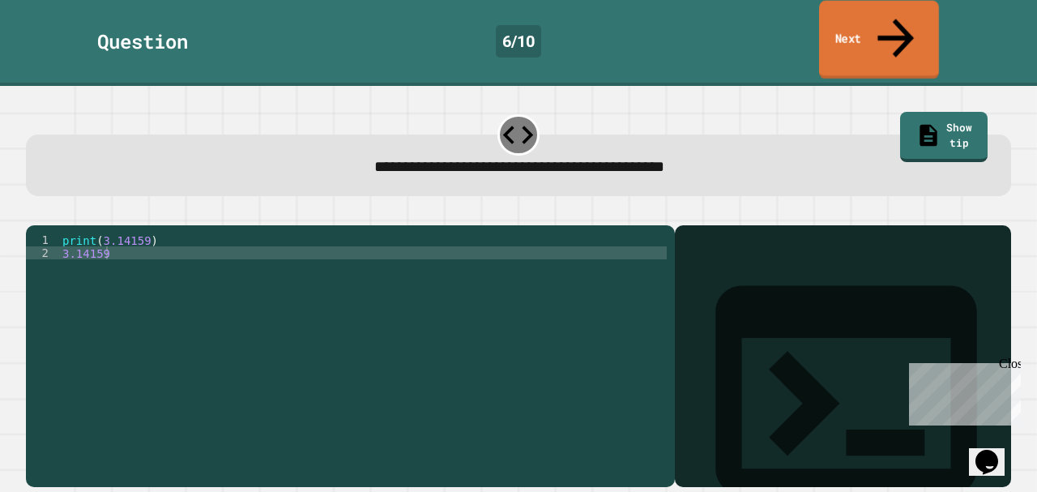
click at [866, 19] on link "Next" at bounding box center [879, 40] width 120 height 79
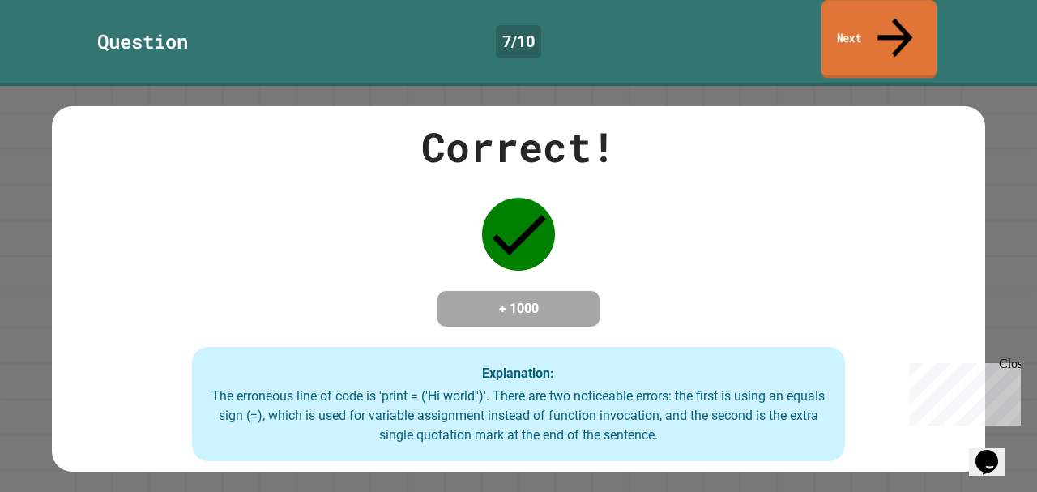
click at [826, 6] on link "Next" at bounding box center [878, 39] width 115 height 79
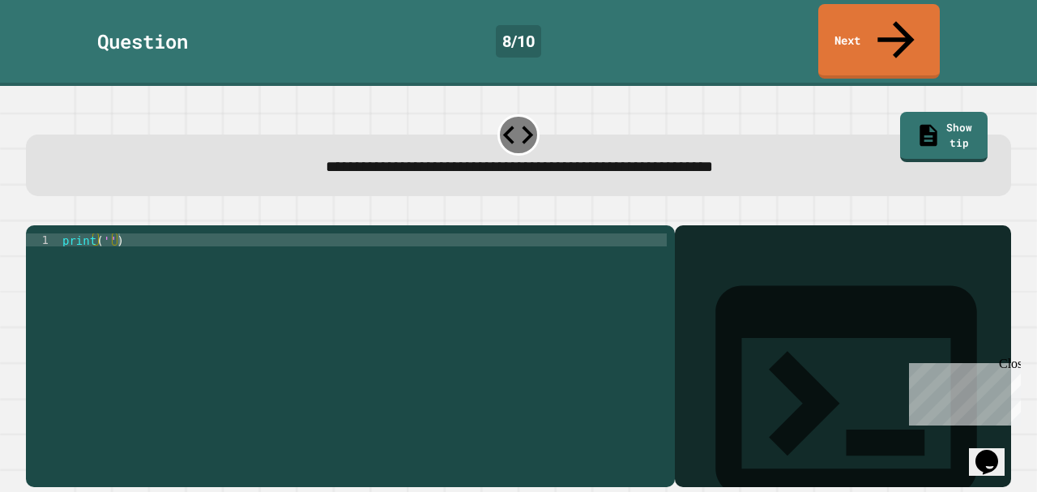
drag, startPoint x: 693, startPoint y: 350, endPoint x: 700, endPoint y: 338, distance: 13.8
click at [696, 345] on div at bounding box center [843, 379] width 320 height 214
click at [709, 272] on div at bounding box center [843, 379] width 320 height 214
click at [729, 241] on div "Output shell" at bounding box center [843, 400] width 336 height 351
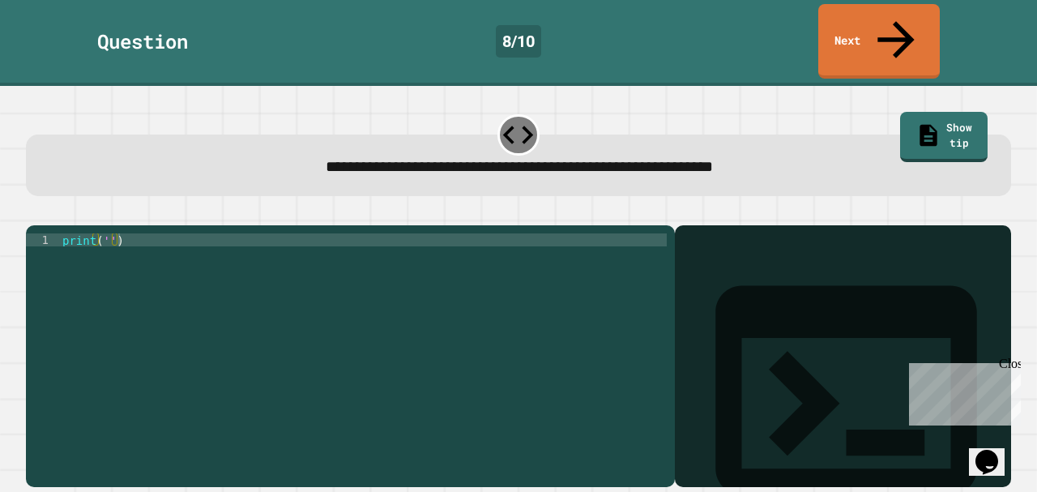
click at [462, 333] on div "print ( '' )" at bounding box center [362, 362] width 607 height 259
click at [94, 212] on icon "button" at bounding box center [94, 212] width 0 height 0
click at [683, 272] on div at bounding box center [843, 379] width 320 height 214
click at [94, 212] on icon "button" at bounding box center [94, 212] width 0 height 0
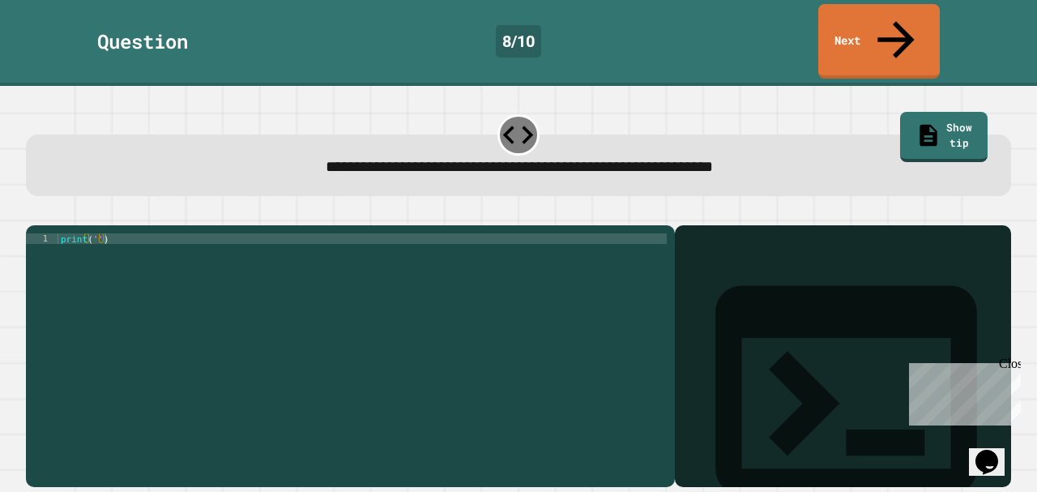
click at [91, 212] on button "button" at bounding box center [91, 212] width 0 height 0
click at [117, 233] on div "print ( '' )" at bounding box center [362, 354] width 608 height 243
type textarea "**********"
click at [844, 22] on link "Next" at bounding box center [878, 40] width 121 height 79
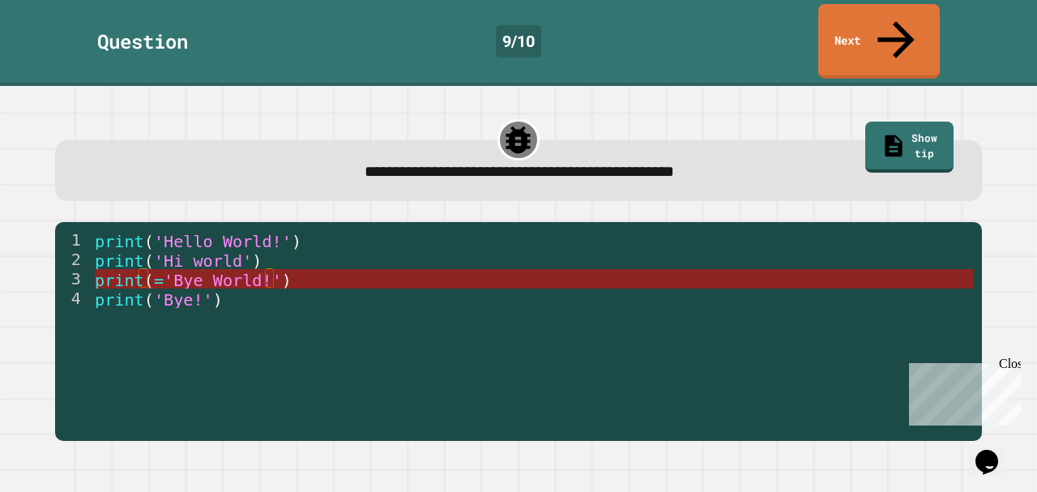
click at [282, 270] on span ")" at bounding box center [287, 279] width 10 height 19
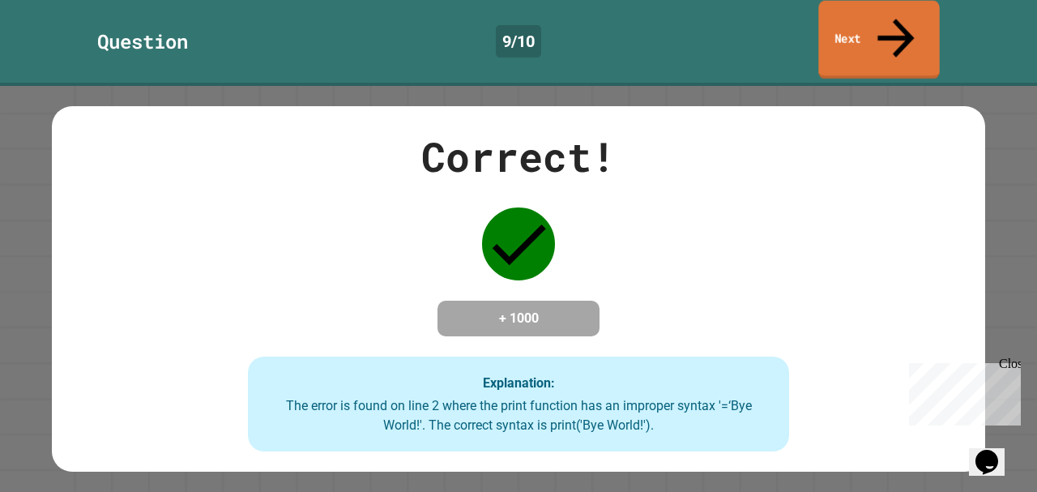
click at [850, 23] on link "Next" at bounding box center [878, 40] width 121 height 79
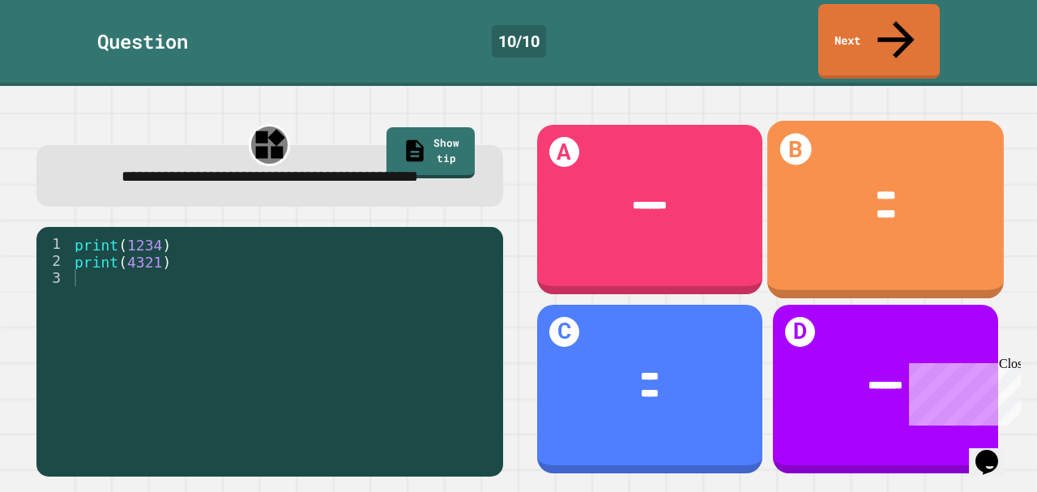
click at [767, 198] on div "**** ****" at bounding box center [885, 205] width 236 height 83
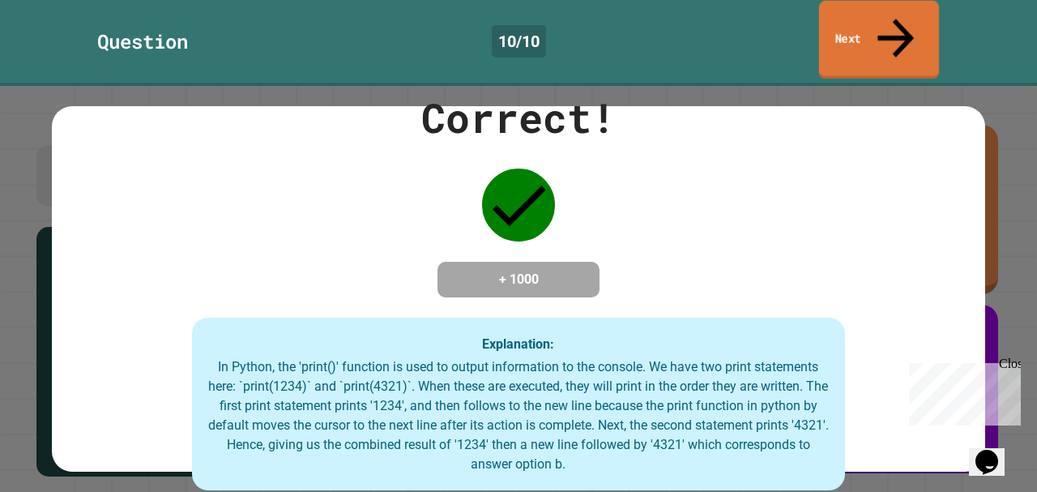
click at [880, 9] on link "Next" at bounding box center [879, 40] width 120 height 79
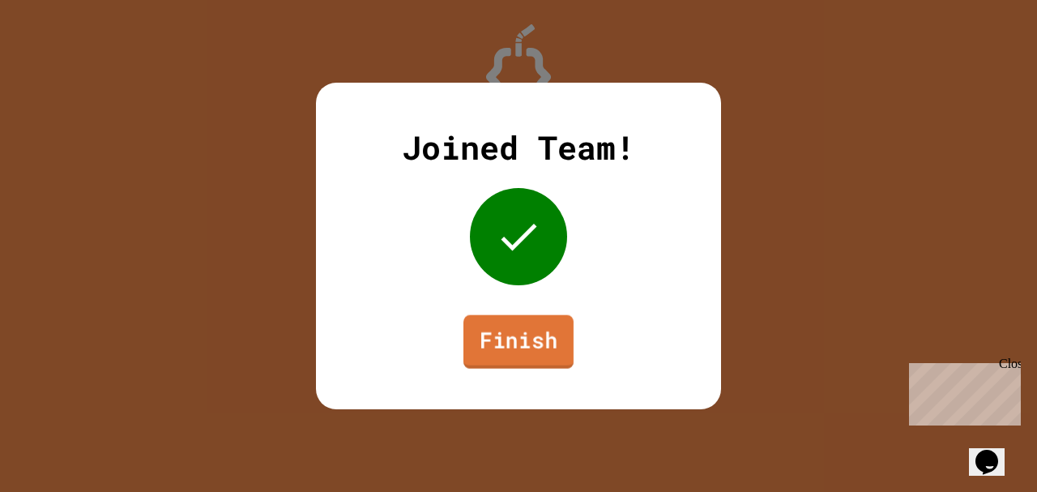
click at [519, 335] on link "Finish" at bounding box center [518, 341] width 110 height 53
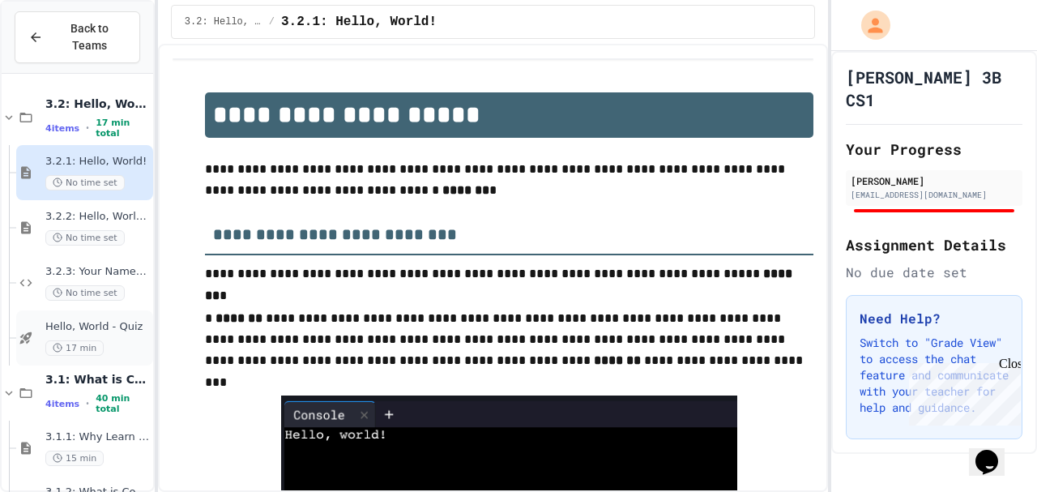
click at [80, 340] on span "17 min" at bounding box center [74, 347] width 58 height 15
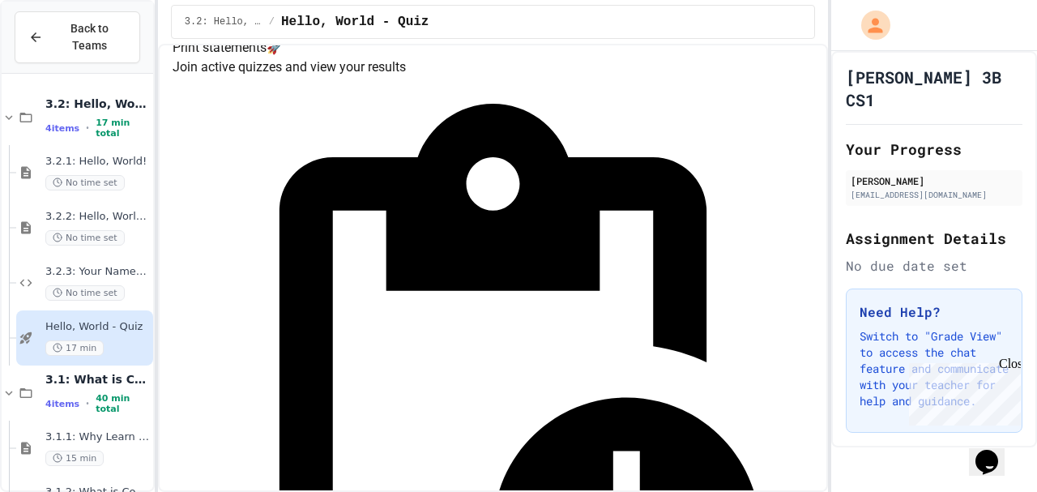
scroll to position [89, 0]
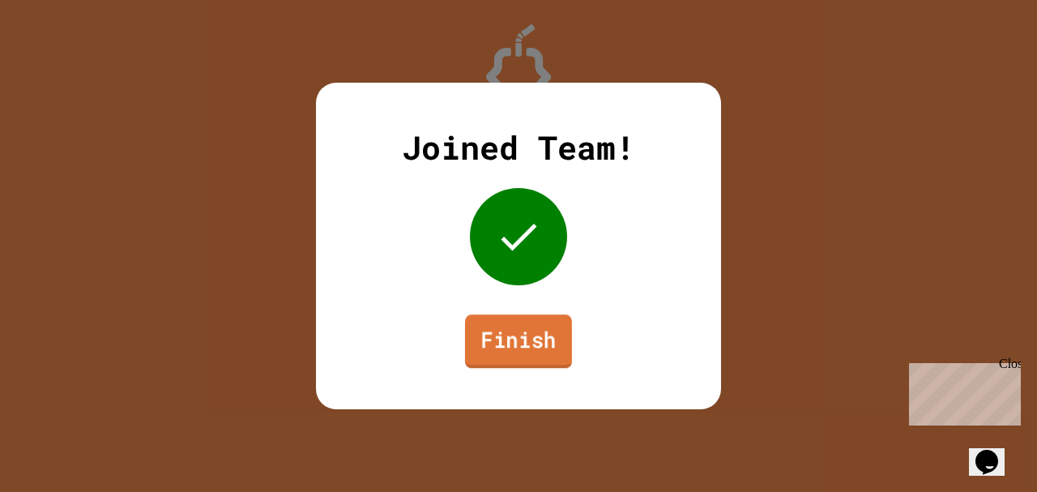
click at [488, 343] on link "Finish" at bounding box center [518, 340] width 107 height 53
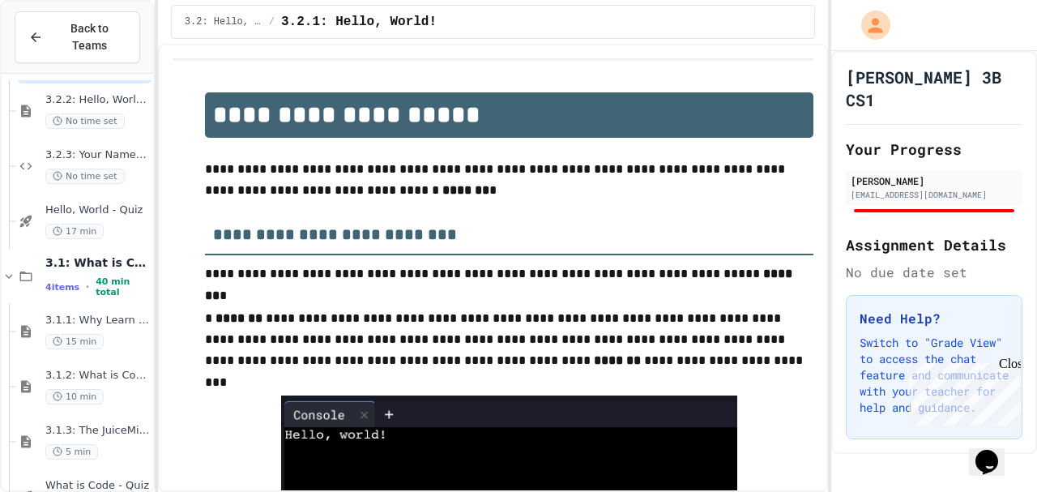
scroll to position [148, 0]
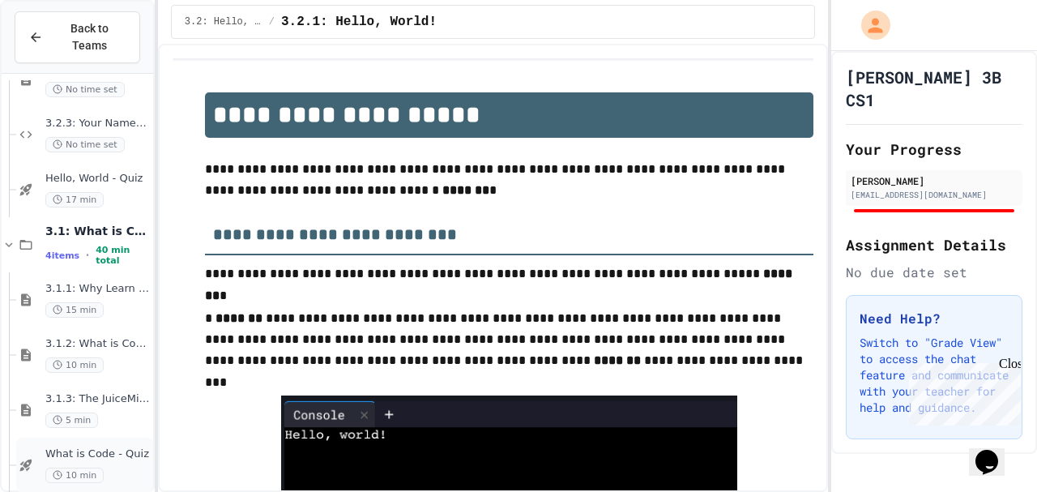
click at [105, 467] on div "10 min" at bounding box center [97, 474] width 104 height 15
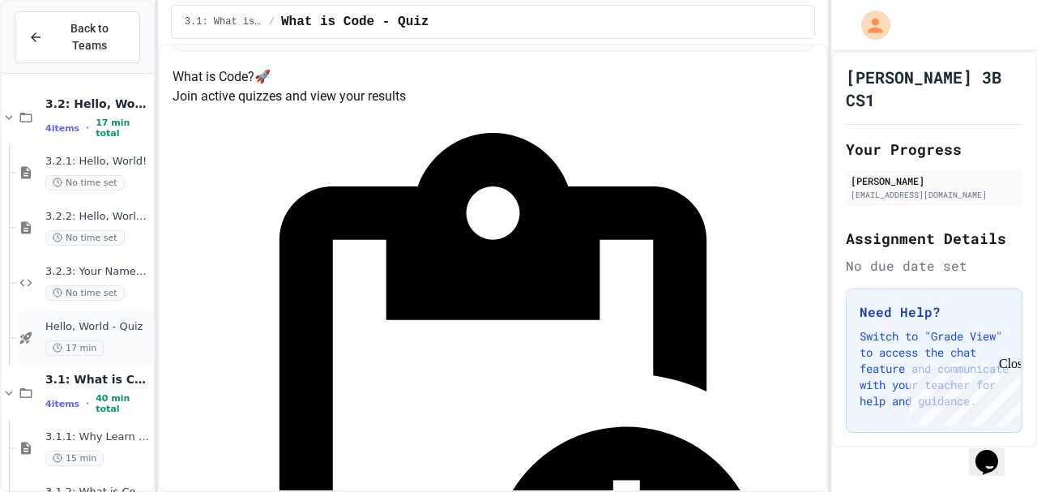
click at [117, 320] on div "Hello, World - Quiz 17 min" at bounding box center [97, 338] width 104 height 36
